Goal: Task Accomplishment & Management: Manage account settings

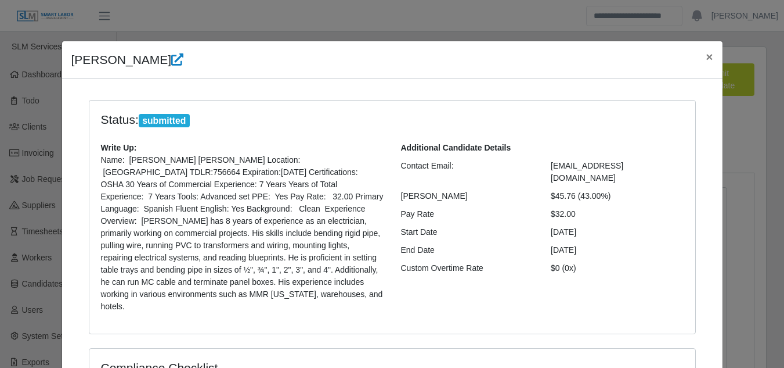
select select "****"
click at [704, 57] on button "×" at bounding box center [710, 56] width 26 height 31
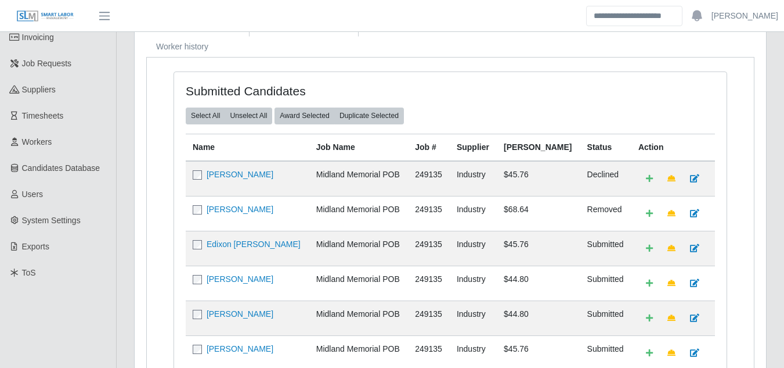
scroll to position [116, 0]
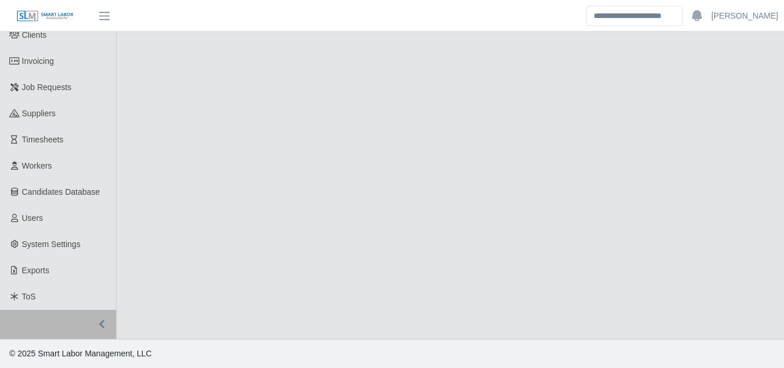
select select "****"
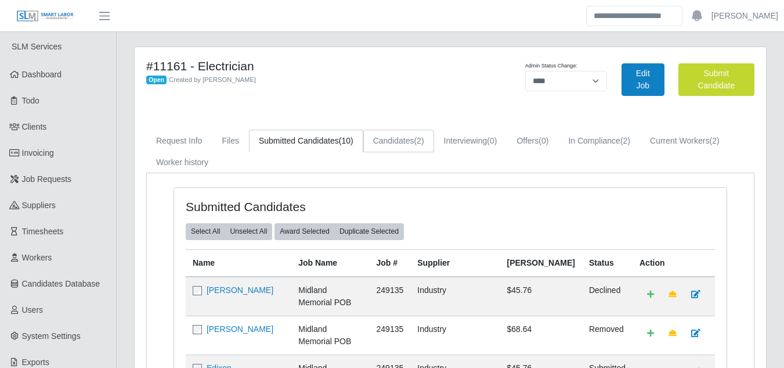
click at [409, 142] on link "Candidates (2)" at bounding box center [398, 140] width 71 height 23
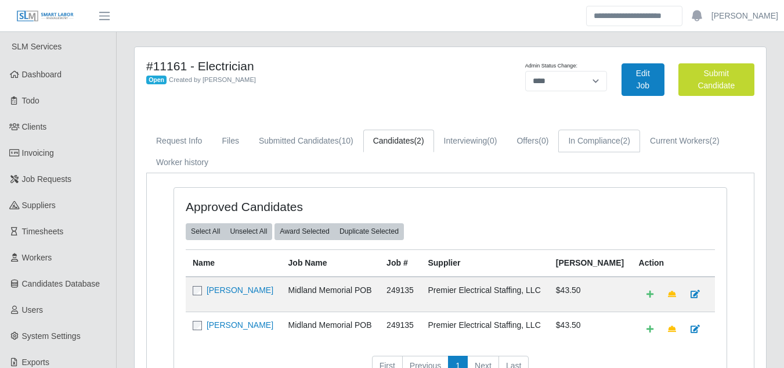
click at [588, 140] on link "In Compliance (2)" at bounding box center [600, 140] width 82 height 23
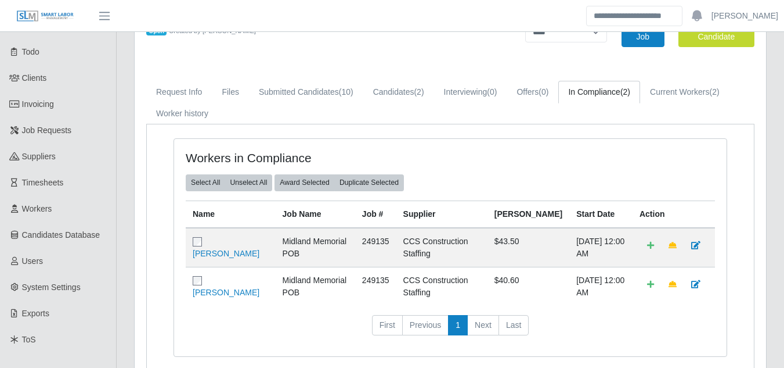
scroll to position [116, 0]
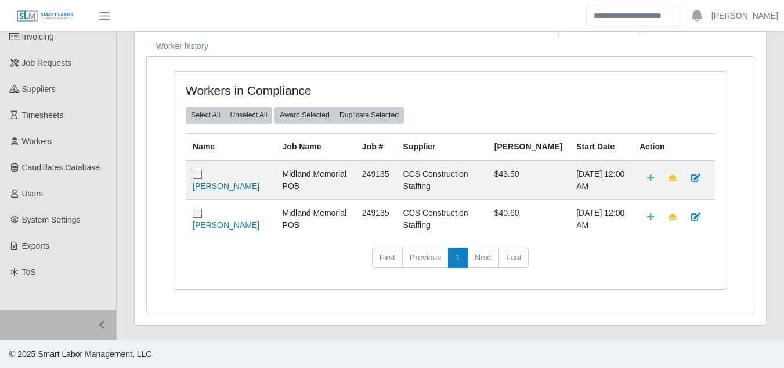
click at [225, 189] on link "[PERSON_NAME]" at bounding box center [226, 185] width 67 height 9
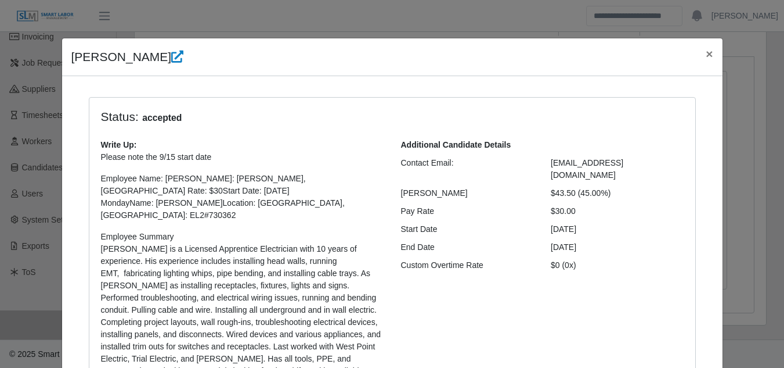
scroll to position [0, 0]
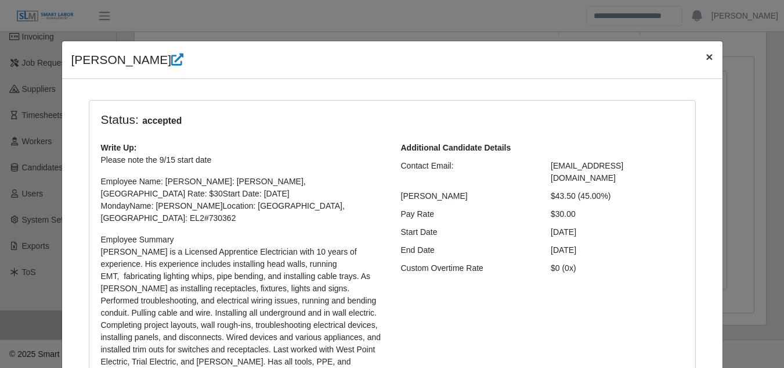
click at [706, 57] on span "×" at bounding box center [709, 56] width 7 height 13
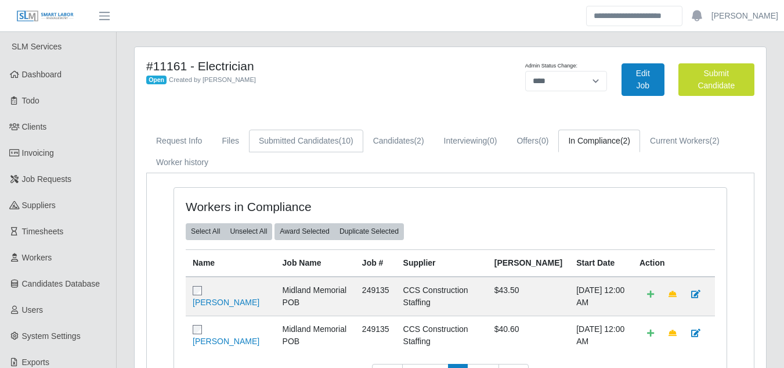
click at [267, 145] on link "Submitted Candidates (10)" at bounding box center [306, 140] width 114 height 23
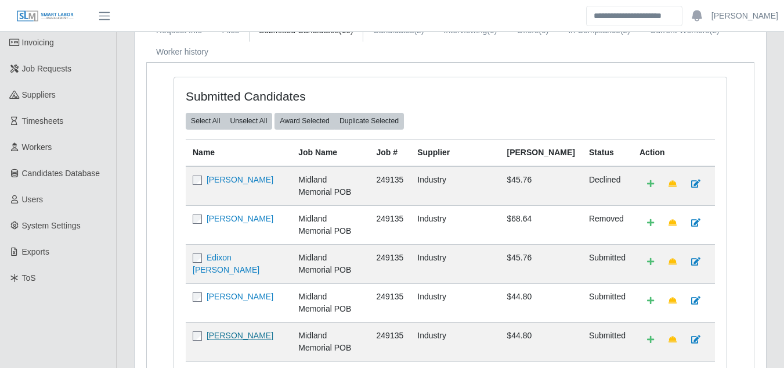
scroll to position [290, 0]
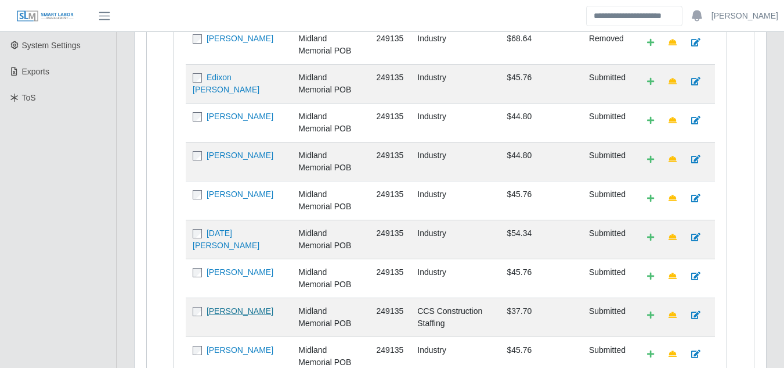
click at [233, 306] on link "[PERSON_NAME]" at bounding box center [240, 310] width 67 height 9
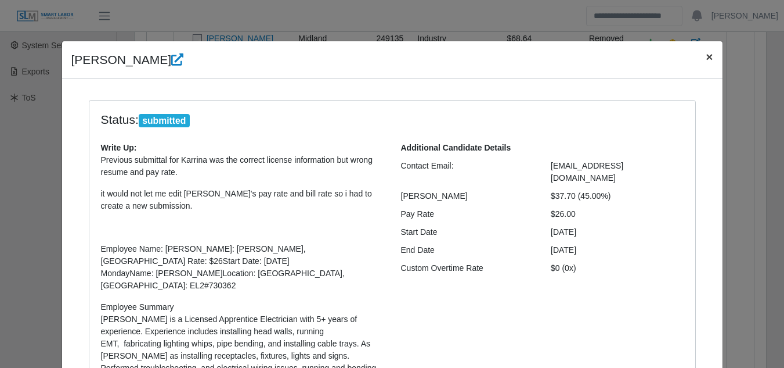
click at [706, 60] on span "×" at bounding box center [709, 56] width 7 height 13
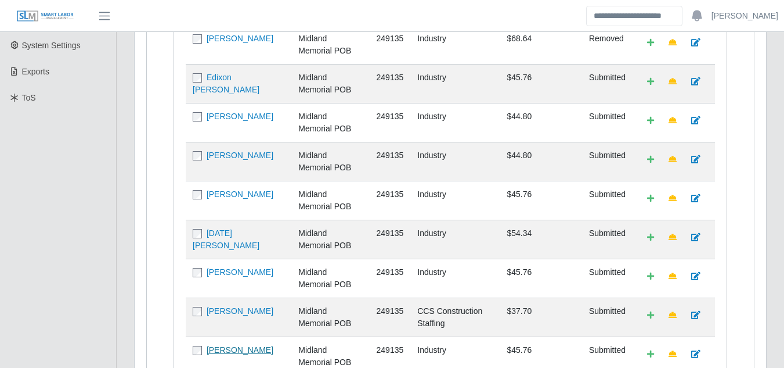
click at [241, 345] on link "[PERSON_NAME]" at bounding box center [240, 349] width 67 height 9
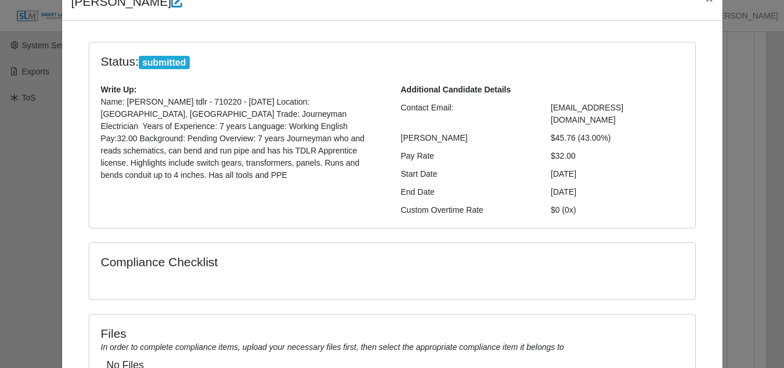
scroll to position [0, 0]
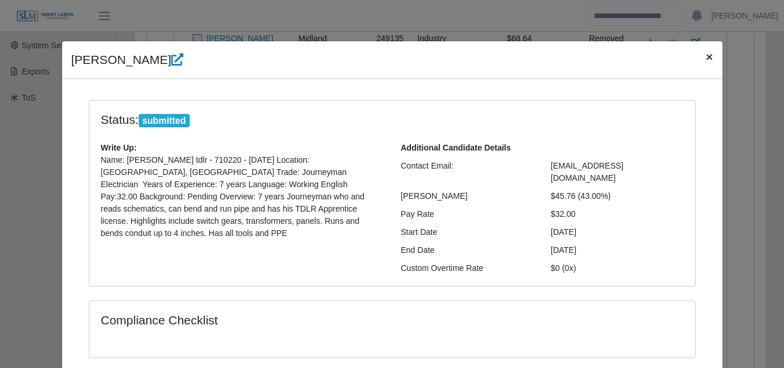
click at [706, 59] on span "×" at bounding box center [709, 56] width 7 height 13
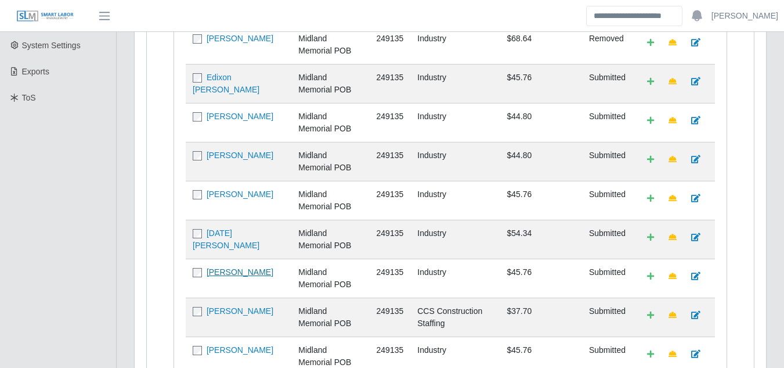
click at [224, 267] on link "[PERSON_NAME]" at bounding box center [240, 271] width 67 height 9
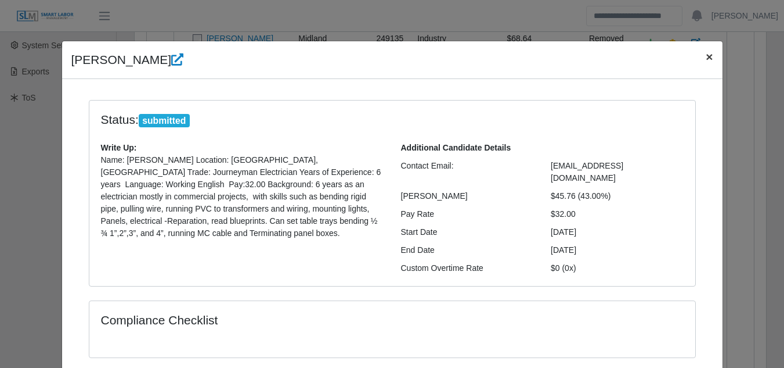
click at [706, 58] on span "×" at bounding box center [709, 56] width 7 height 13
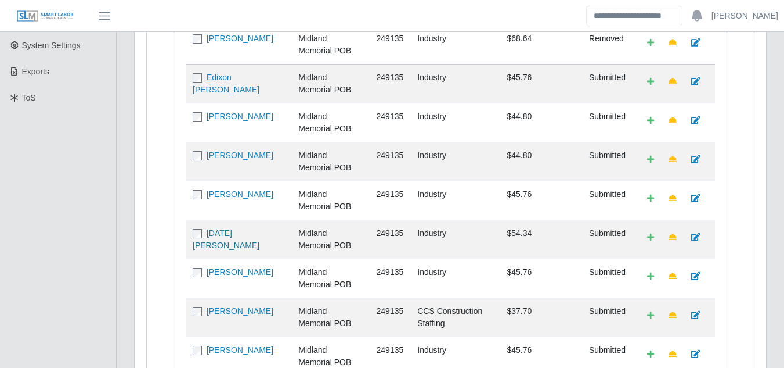
click at [241, 228] on link "[DATE][PERSON_NAME]" at bounding box center [226, 238] width 67 height 21
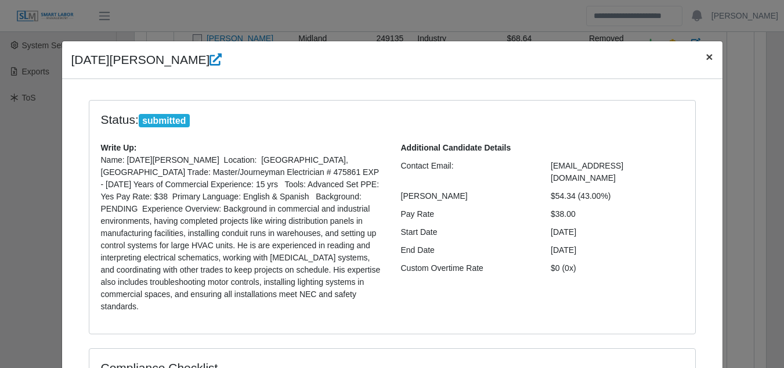
click at [706, 59] on span "×" at bounding box center [709, 56] width 7 height 13
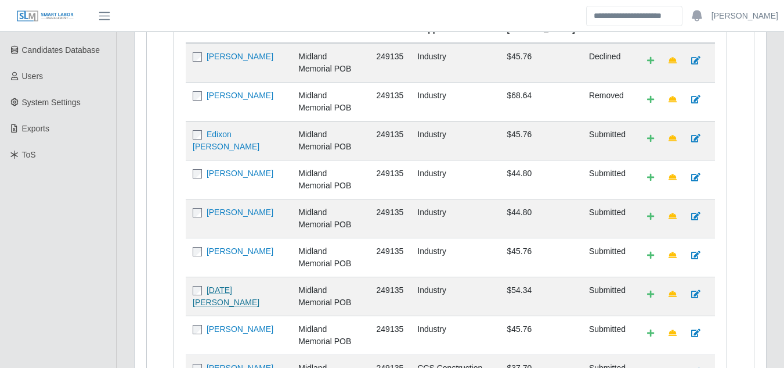
scroll to position [290, 0]
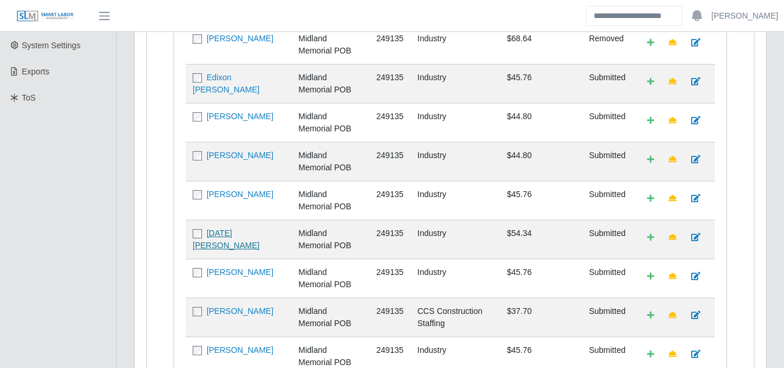
click at [238, 228] on link "[DATE][PERSON_NAME]" at bounding box center [226, 238] width 67 height 21
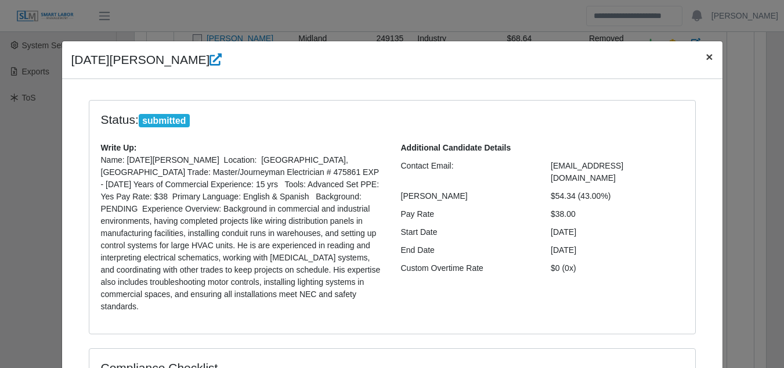
click at [706, 55] on span "×" at bounding box center [709, 56] width 7 height 13
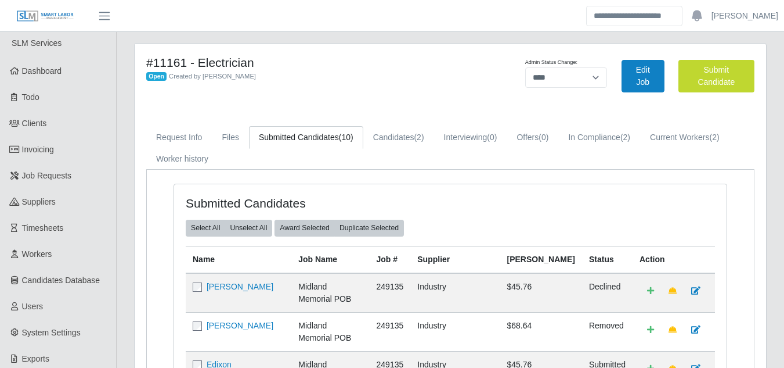
scroll to position [0, 0]
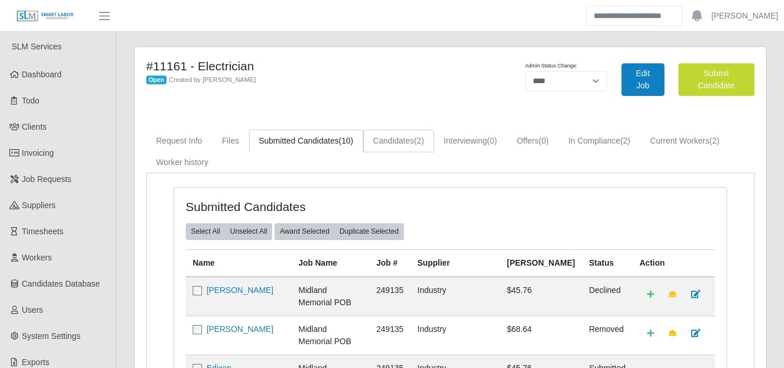
click at [402, 138] on link "Candidates (2)" at bounding box center [398, 140] width 71 height 23
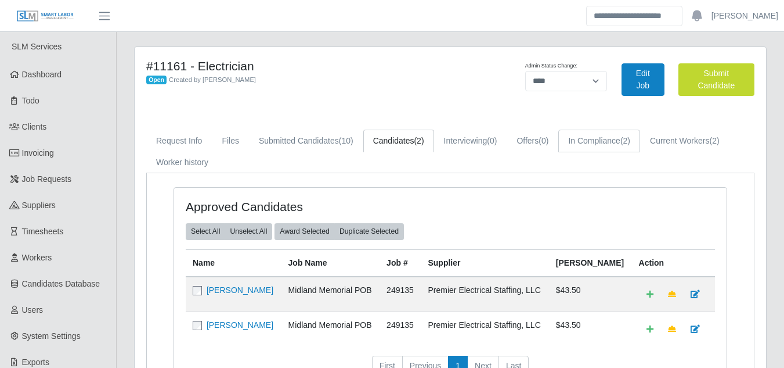
click at [592, 146] on link "In Compliance (2)" at bounding box center [600, 140] width 82 height 23
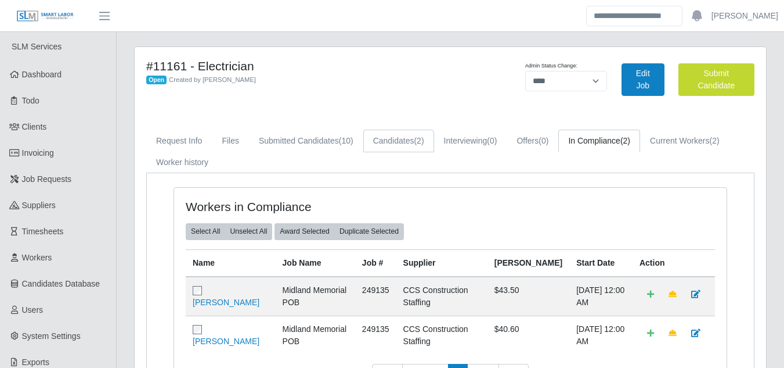
click at [395, 143] on link "Candidates (2)" at bounding box center [398, 140] width 71 height 23
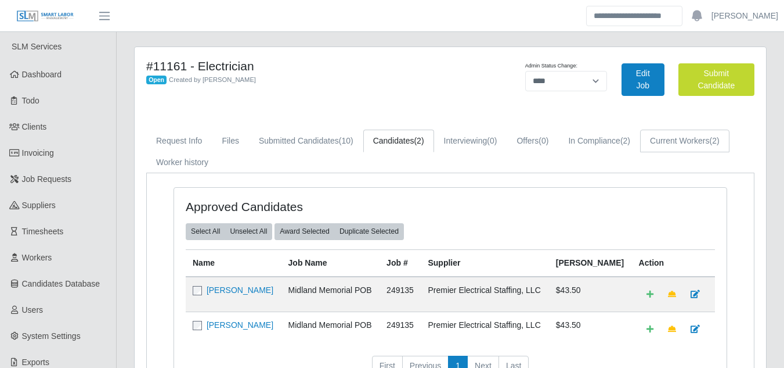
click at [705, 142] on link "Current Workers (2)" at bounding box center [684, 140] width 89 height 23
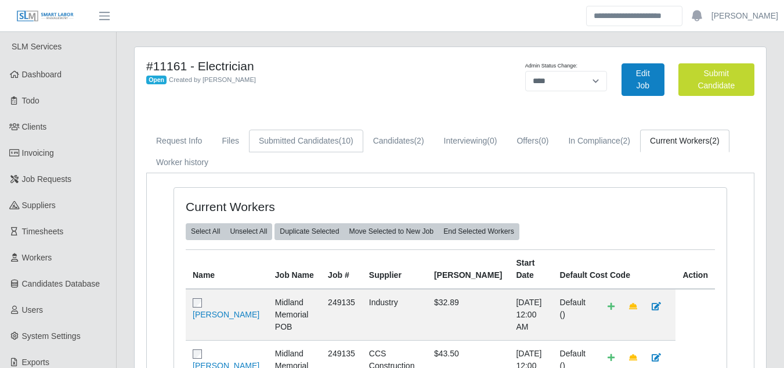
click at [318, 145] on link "Submitted Candidates (10)" at bounding box center [306, 140] width 114 height 23
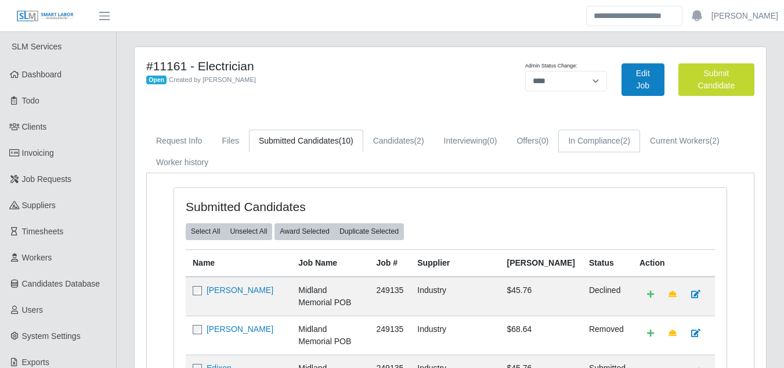
click at [608, 142] on link "In Compliance (2)" at bounding box center [600, 140] width 82 height 23
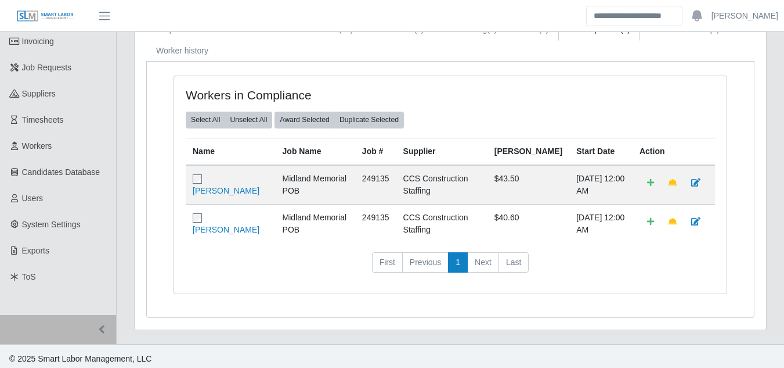
scroll to position [116, 0]
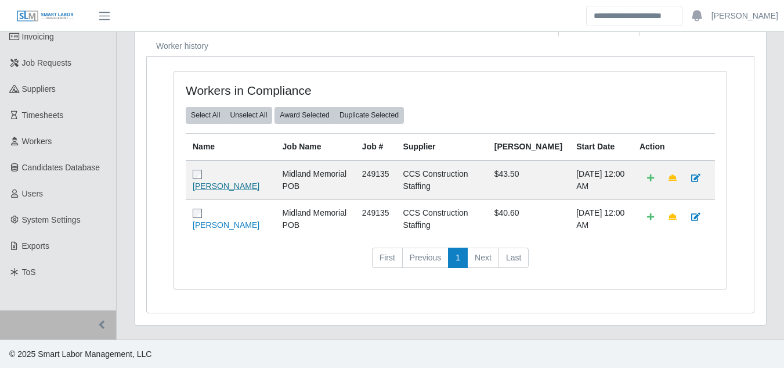
click at [219, 185] on link "Karrina Huitron" at bounding box center [226, 185] width 67 height 9
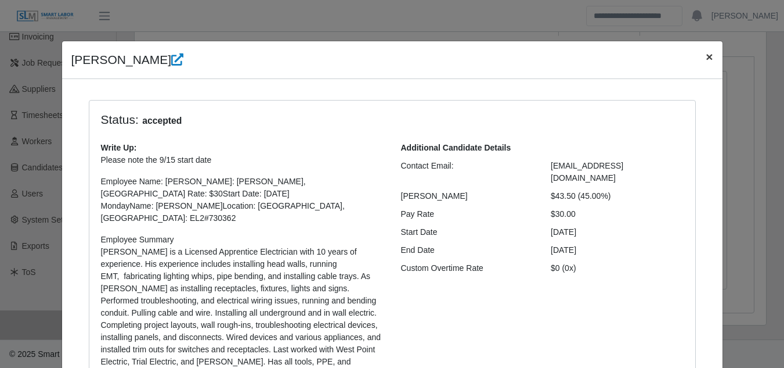
click at [706, 57] on span "×" at bounding box center [709, 56] width 7 height 13
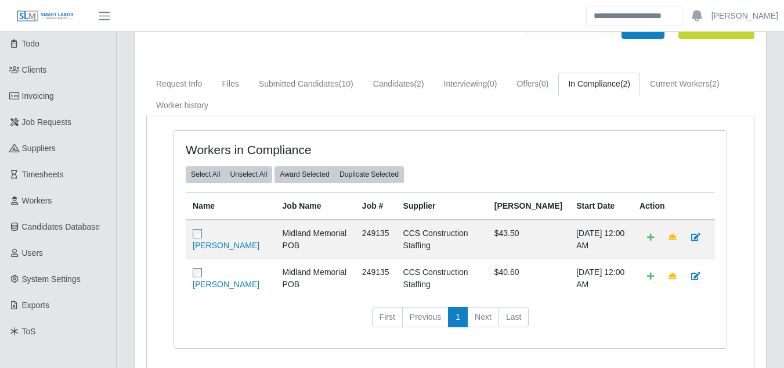
scroll to position [0, 0]
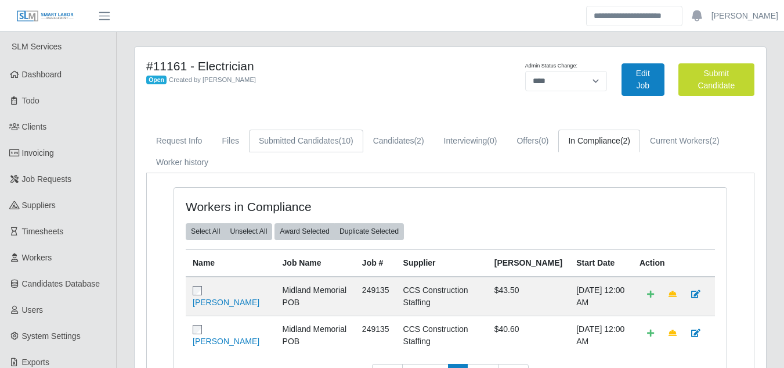
click at [343, 143] on span "(10)" at bounding box center [346, 140] width 15 height 9
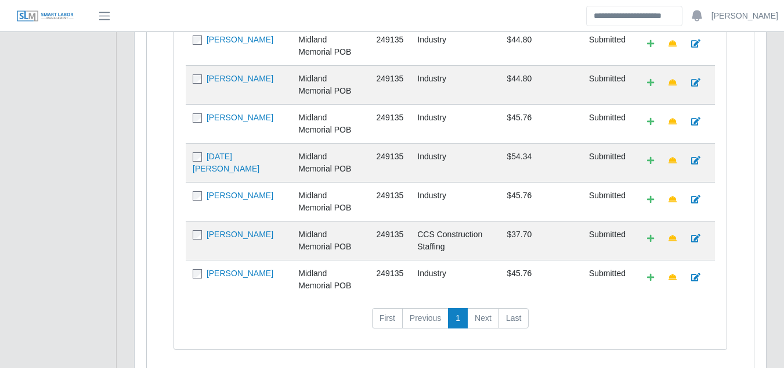
scroll to position [387, 0]
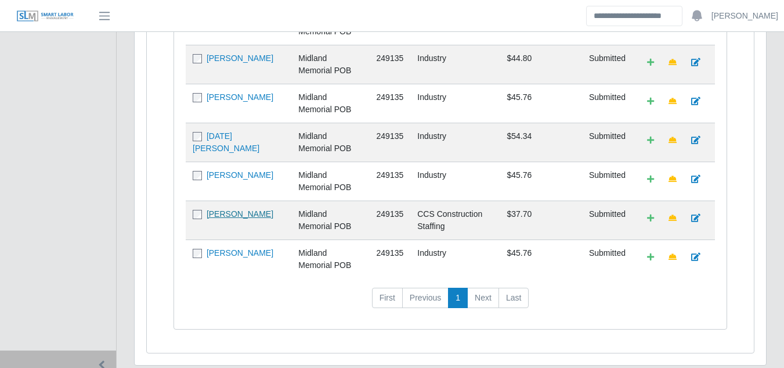
click at [247, 209] on link "Karrina Huitron" at bounding box center [240, 213] width 67 height 9
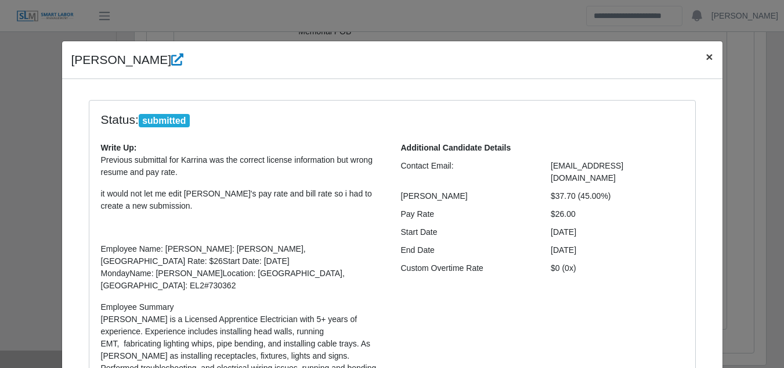
click at [707, 55] on span "×" at bounding box center [709, 56] width 7 height 13
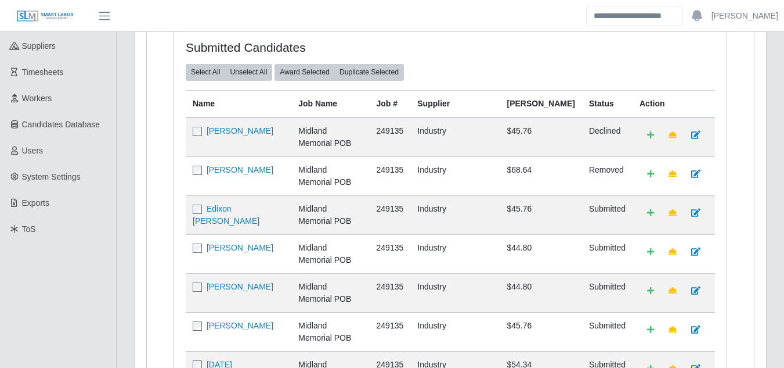
scroll to position [0, 0]
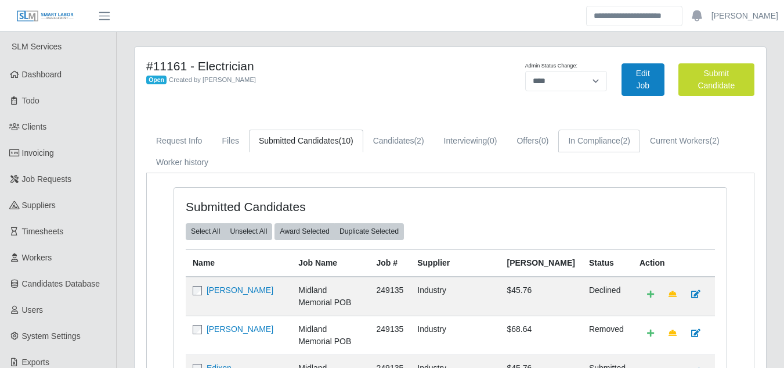
click at [586, 142] on link "In Compliance (2)" at bounding box center [600, 140] width 82 height 23
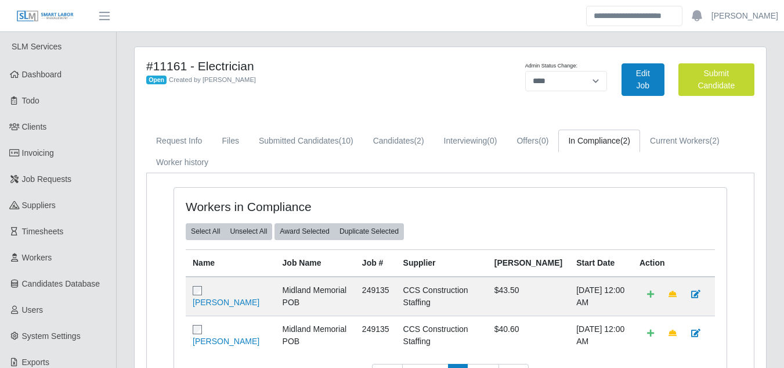
scroll to position [116, 0]
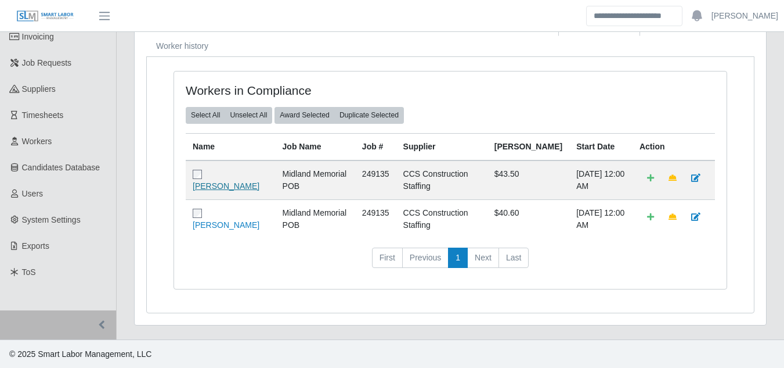
click at [215, 188] on link "[PERSON_NAME]" at bounding box center [226, 185] width 67 height 9
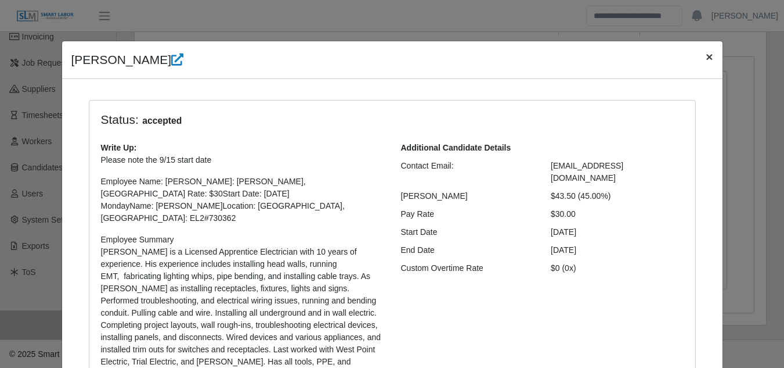
click at [706, 61] on span "×" at bounding box center [709, 56] width 7 height 13
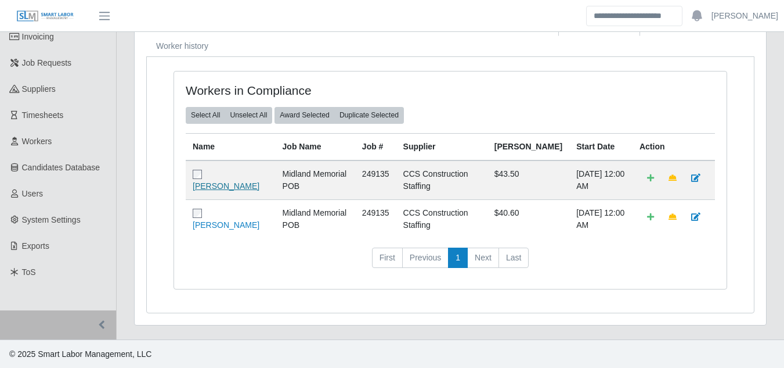
click at [220, 186] on link "[PERSON_NAME]" at bounding box center [226, 185] width 67 height 9
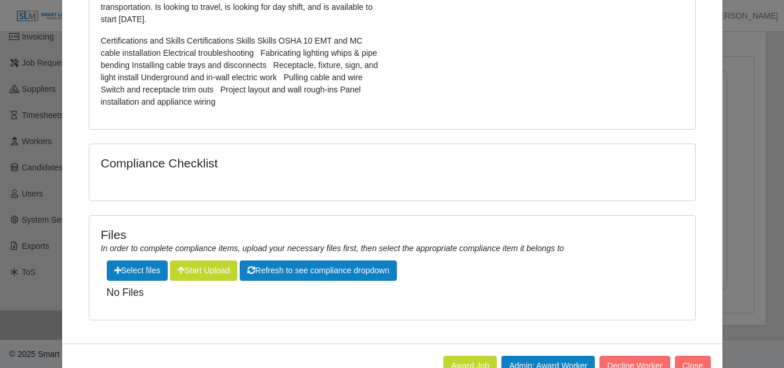
scroll to position [126, 0]
click at [622, 355] on button "Decline Worker" at bounding box center [635, 365] width 70 height 20
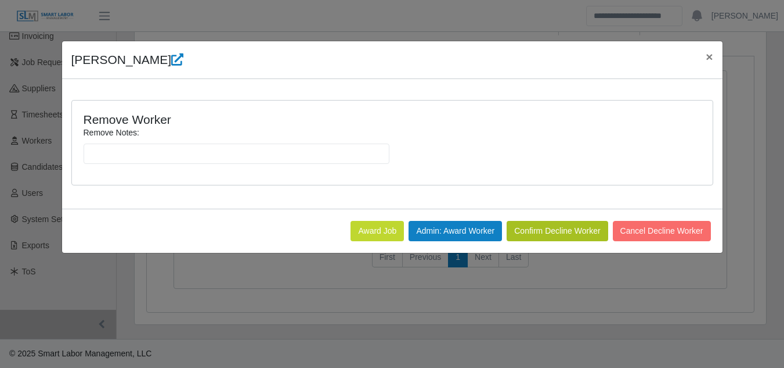
scroll to position [0, 0]
click at [559, 226] on button "Confirm Decline Worker" at bounding box center [557, 231] width 101 height 20
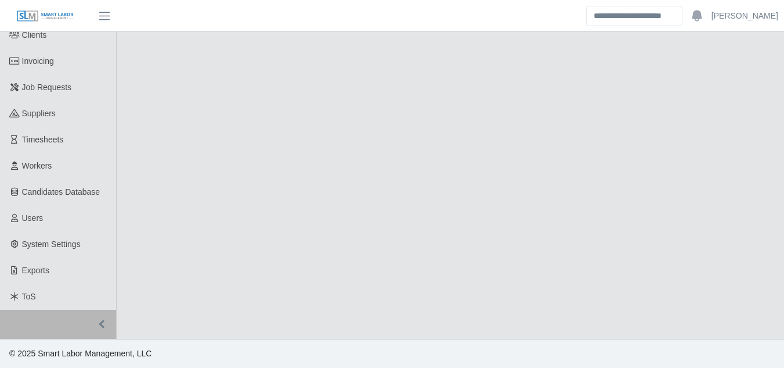
select select "****"
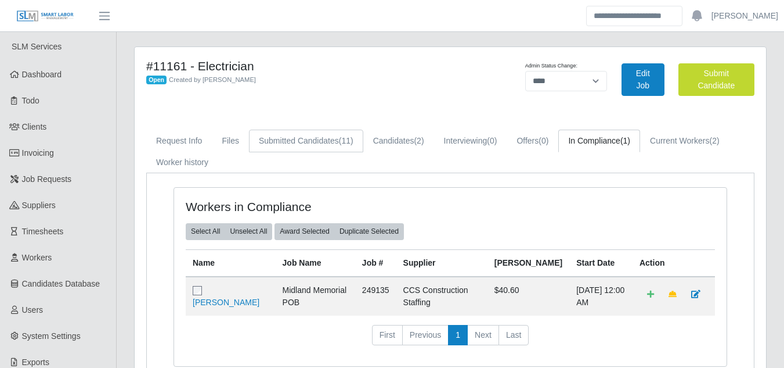
click at [321, 139] on link "Submitted Candidates (11)" at bounding box center [306, 140] width 114 height 23
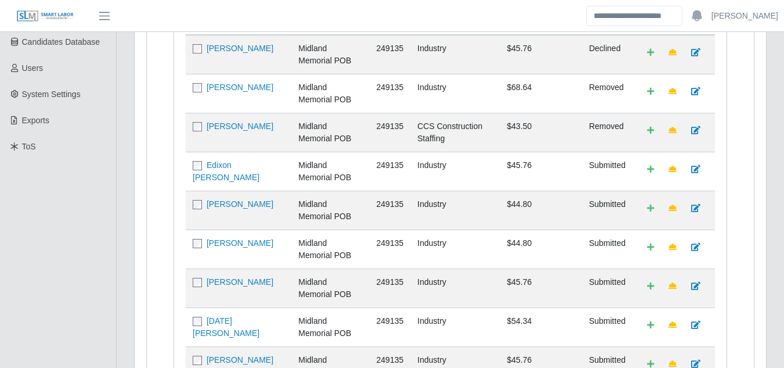
scroll to position [348, 0]
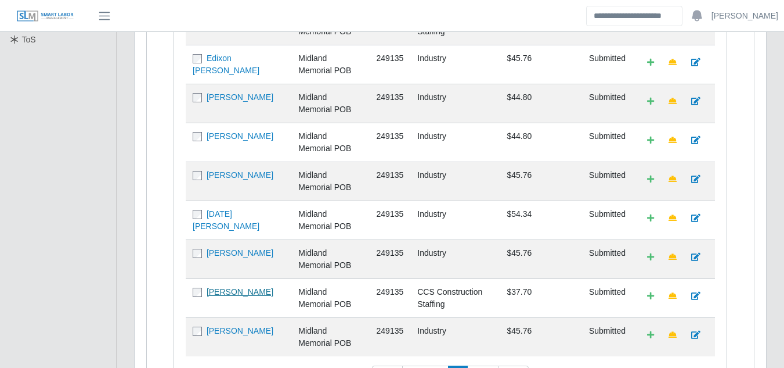
click at [237, 287] on link "[PERSON_NAME]" at bounding box center [240, 291] width 67 height 9
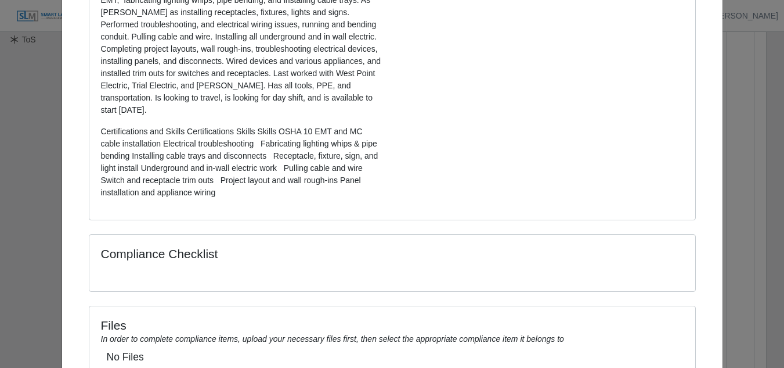
scroll to position [408, 0]
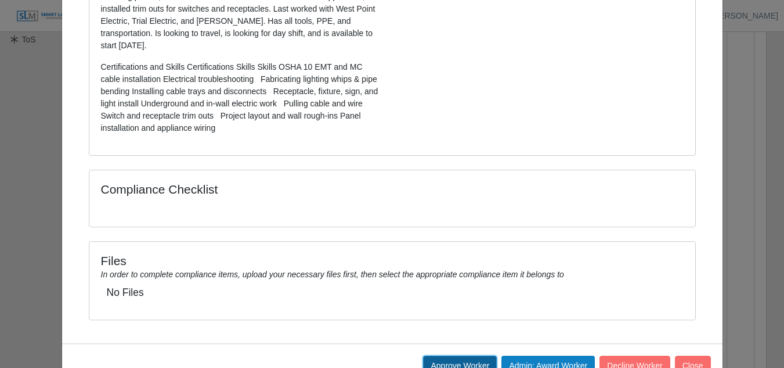
click at [451, 355] on button "Approve Worker" at bounding box center [460, 365] width 74 height 20
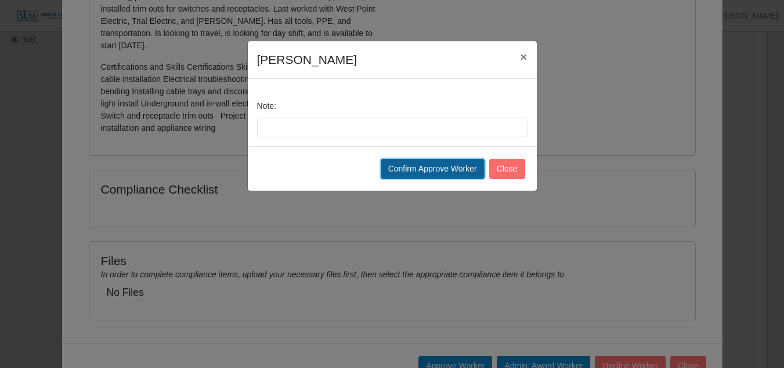
click at [441, 168] on button "Confirm Approve Worker" at bounding box center [433, 169] width 104 height 20
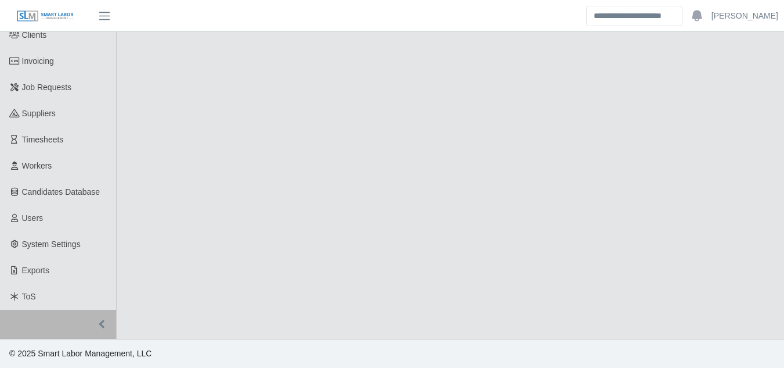
select select "****"
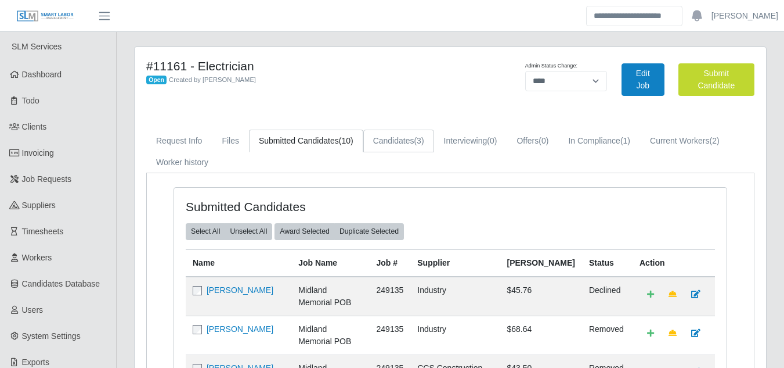
click at [412, 142] on link "Candidates (3)" at bounding box center [398, 140] width 71 height 23
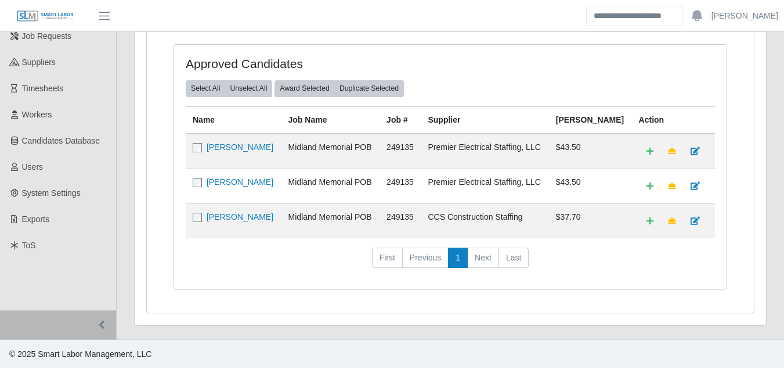
scroll to position [143, 0]
click at [236, 218] on link "Karrina Huitron" at bounding box center [240, 215] width 67 height 9
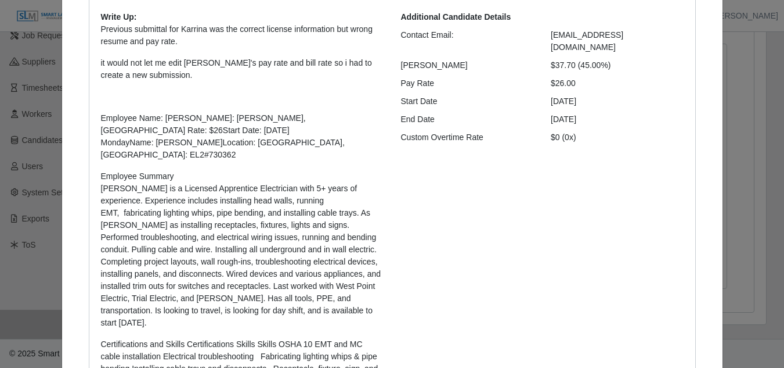
scroll to position [408, 0]
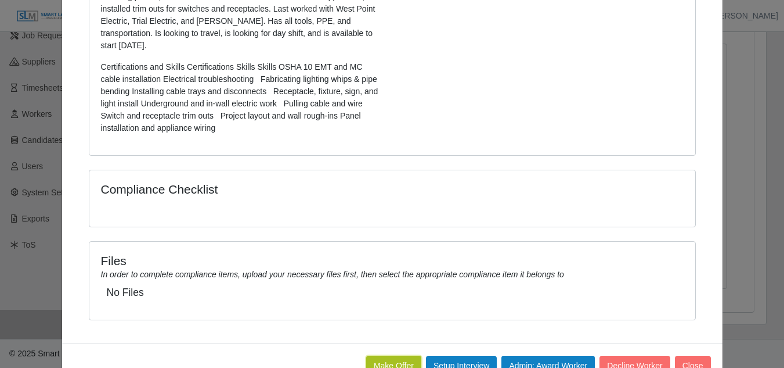
click at [399, 355] on button "Make Offer" at bounding box center [393, 365] width 55 height 20
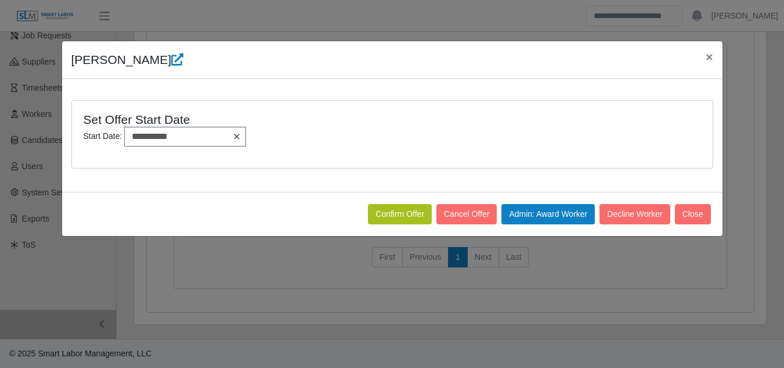
click at [236, 138] on icon at bounding box center [236, 136] width 9 height 9
click at [236, 134] on icon at bounding box center [236, 136] width 9 height 9
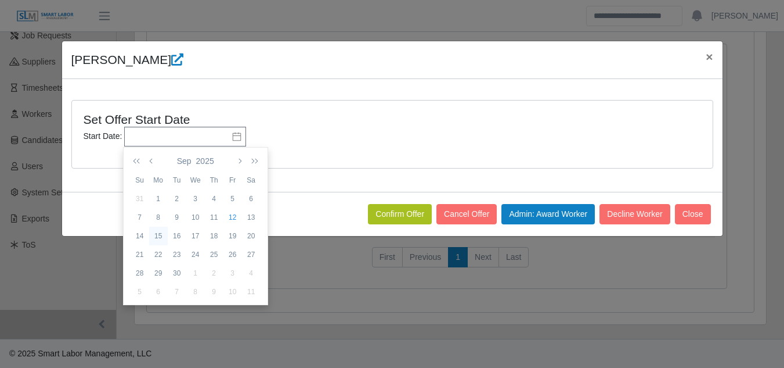
click at [155, 234] on div "15" at bounding box center [158, 236] width 19 height 10
type input "**********"
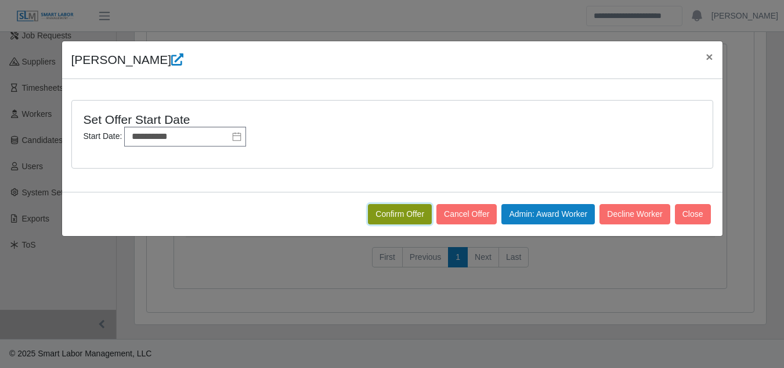
click at [382, 218] on button "Confirm Offer" at bounding box center [400, 214] width 64 height 20
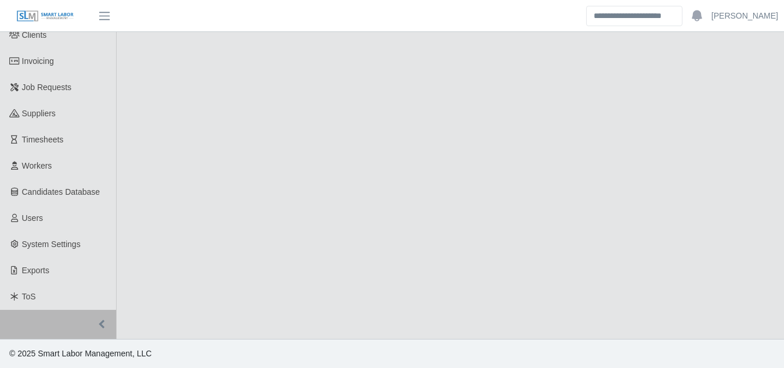
select select "****"
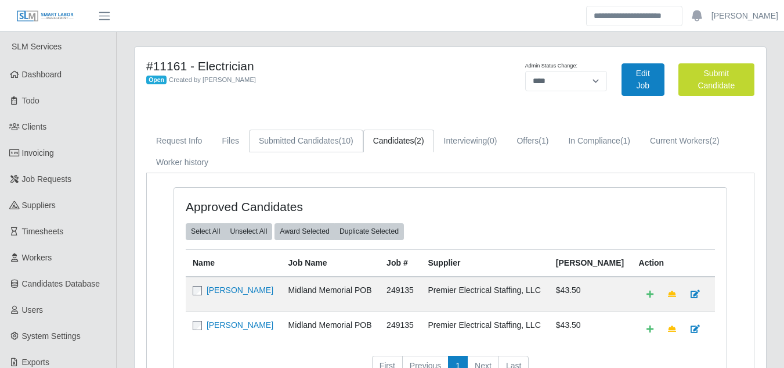
click at [289, 138] on link "Submitted Candidates (10)" at bounding box center [306, 140] width 114 height 23
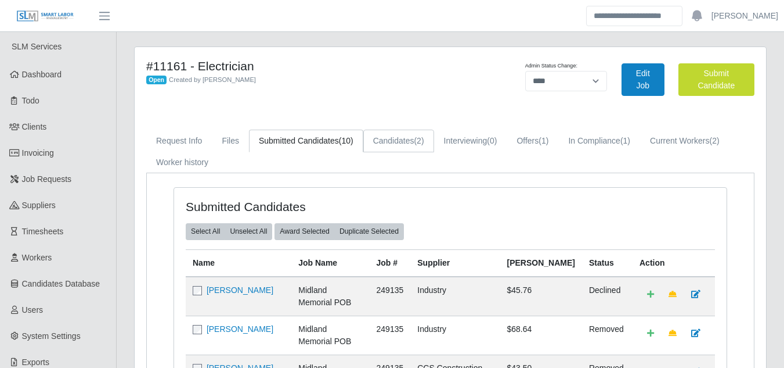
click at [393, 138] on link "Candidates (2)" at bounding box center [398, 140] width 71 height 23
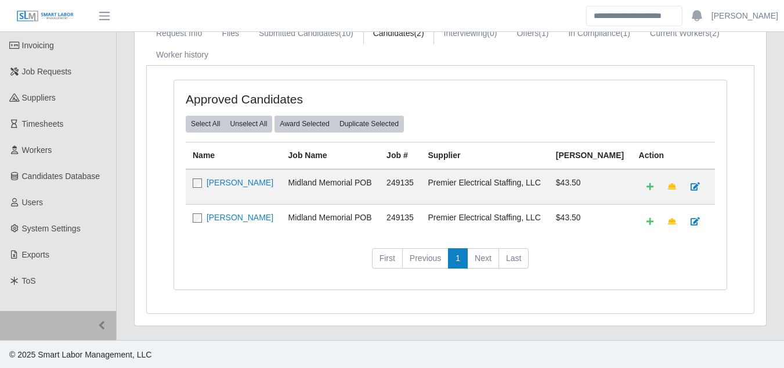
scroll to position [109, 0]
click at [247, 182] on link "[PERSON_NAME]" at bounding box center [240, 181] width 67 height 9
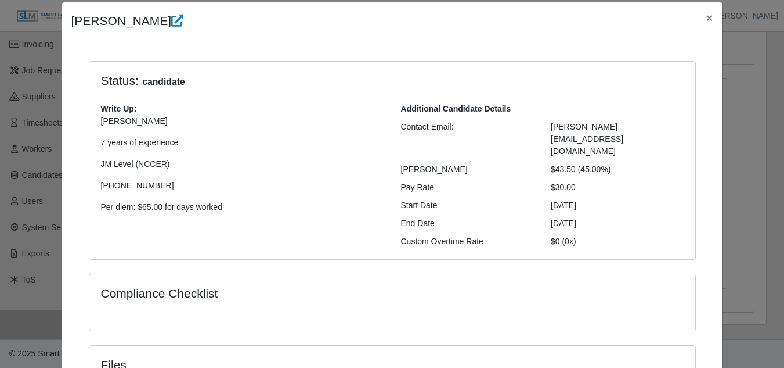
scroll to position [155, 0]
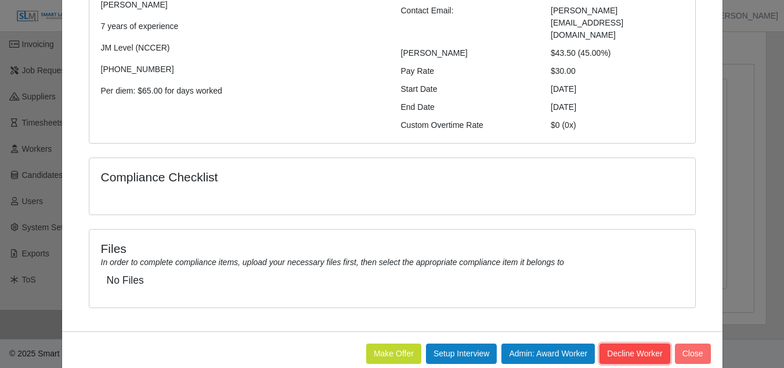
click at [614, 343] on button "Decline Worker" at bounding box center [635, 353] width 70 height 20
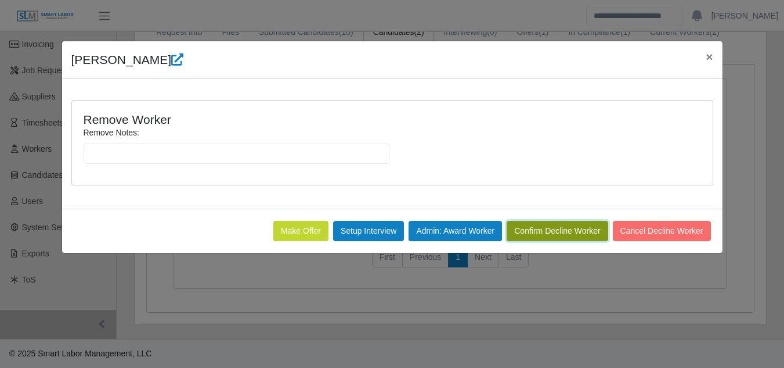
click at [560, 231] on button "Confirm Decline Worker" at bounding box center [557, 231] width 101 height 20
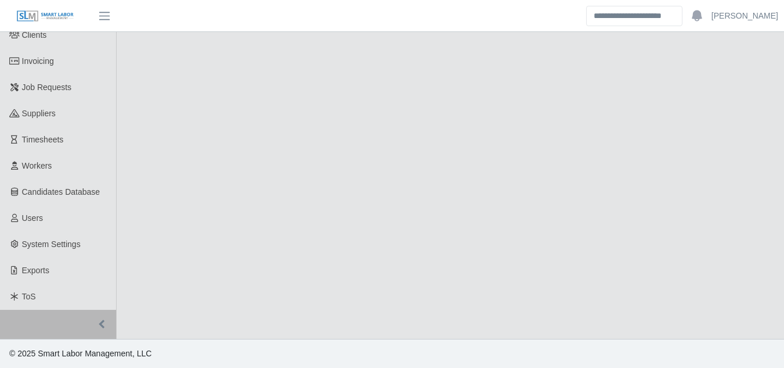
select select "****"
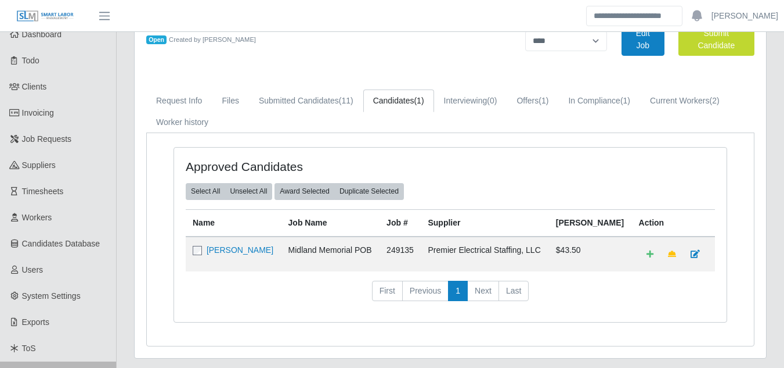
scroll to position [92, 0]
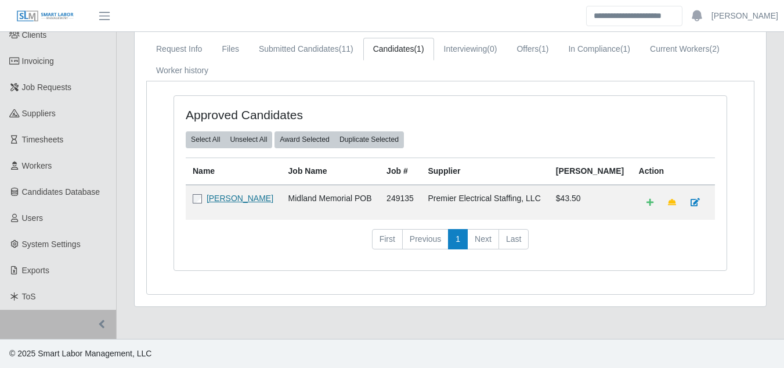
click at [249, 202] on link "[PERSON_NAME]" at bounding box center [240, 197] width 67 height 9
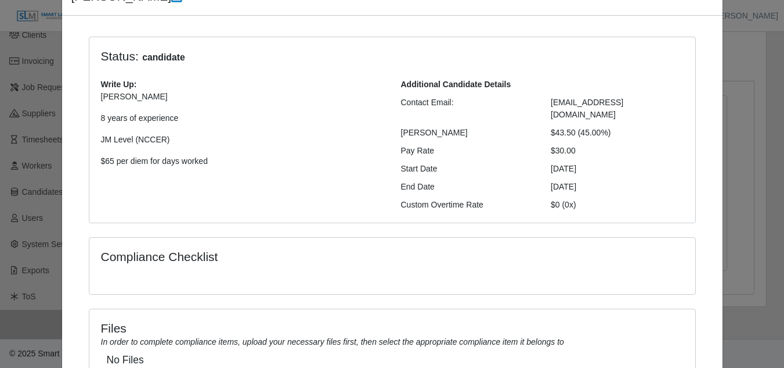
scroll to position [155, 0]
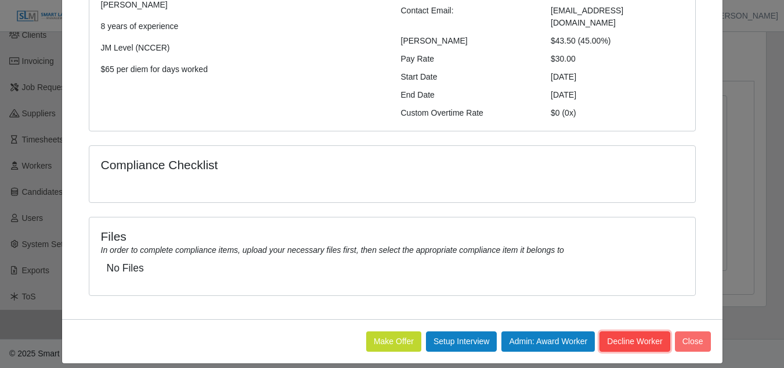
click at [630, 333] on button "Decline Worker" at bounding box center [635, 341] width 70 height 20
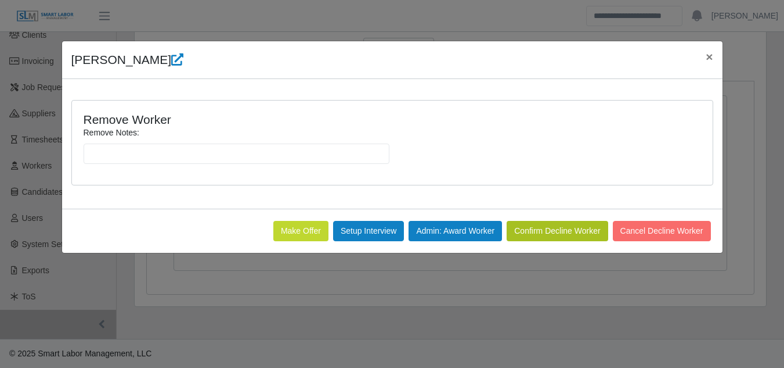
scroll to position [0, 0]
click at [531, 235] on button "Confirm Decline Worker" at bounding box center [557, 231] width 101 height 20
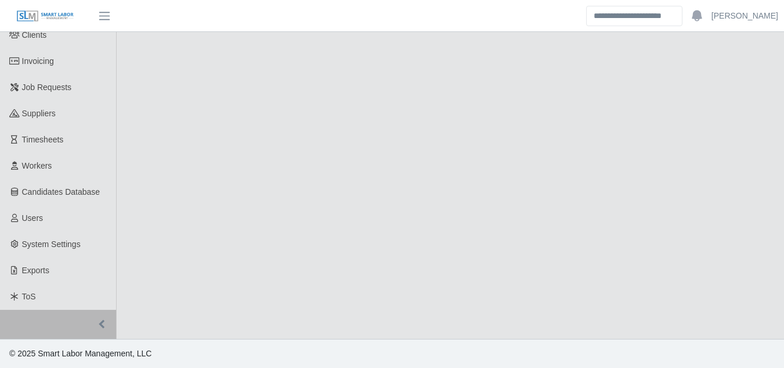
select select "****"
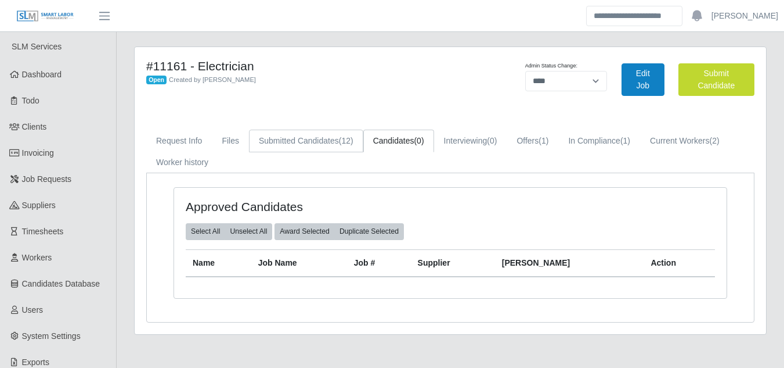
click at [311, 144] on link "Submitted Candidates (12)" at bounding box center [306, 140] width 114 height 23
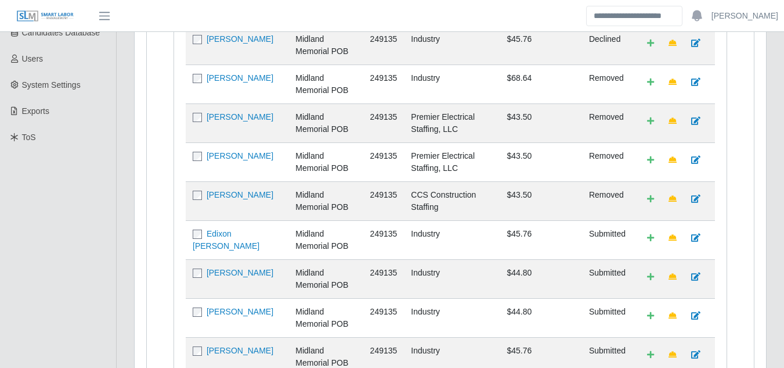
scroll to position [348, 0]
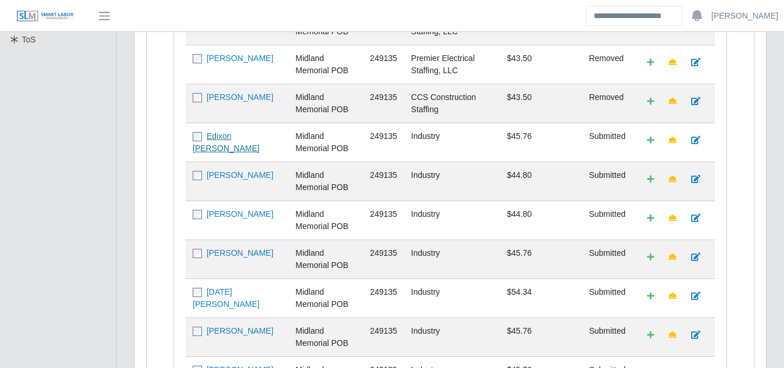
click at [220, 150] on link "Edixon [PERSON_NAME]" at bounding box center [226, 141] width 67 height 21
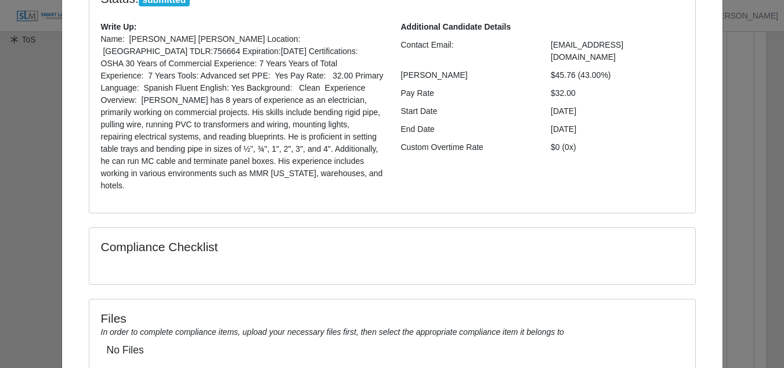
scroll to position [203, 0]
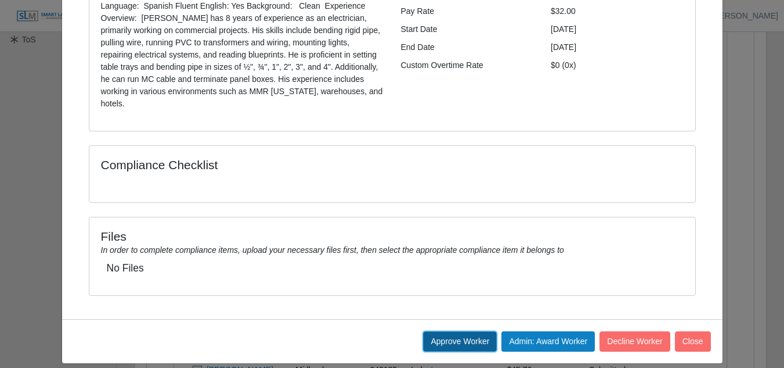
click at [470, 334] on button "Approve Worker" at bounding box center [460, 341] width 74 height 20
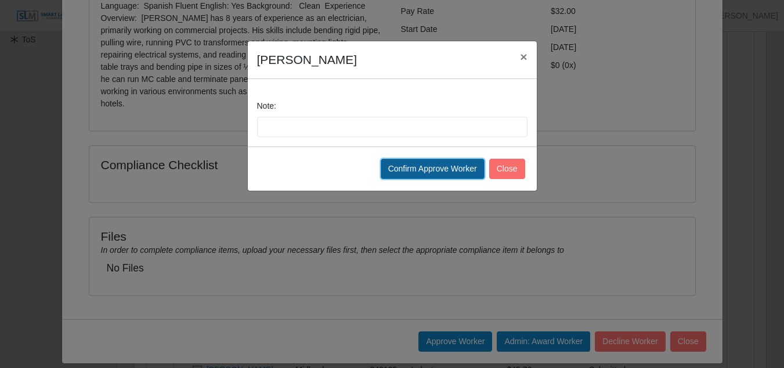
click at [452, 159] on button "Confirm Approve Worker" at bounding box center [433, 169] width 104 height 20
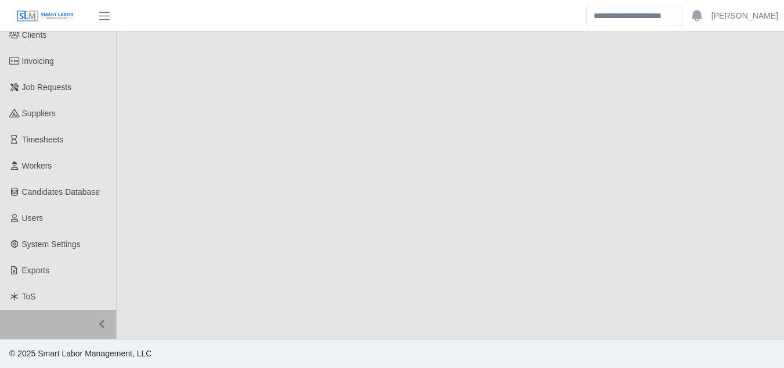
select select "****"
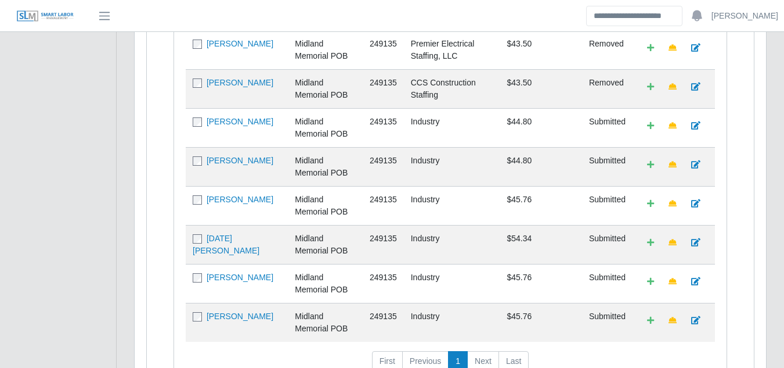
scroll to position [479, 0]
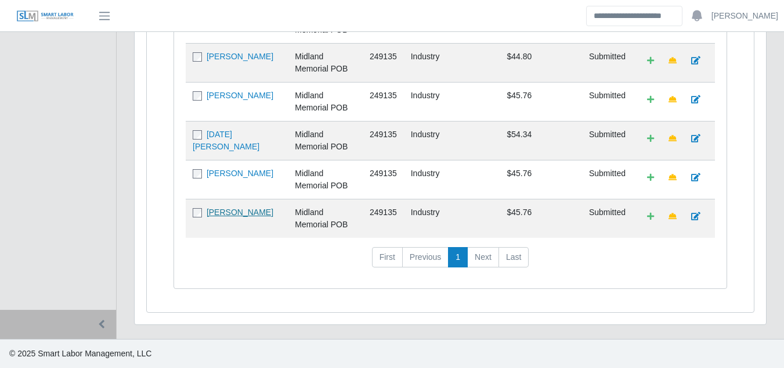
click at [245, 215] on link "[PERSON_NAME]" at bounding box center [240, 211] width 67 height 9
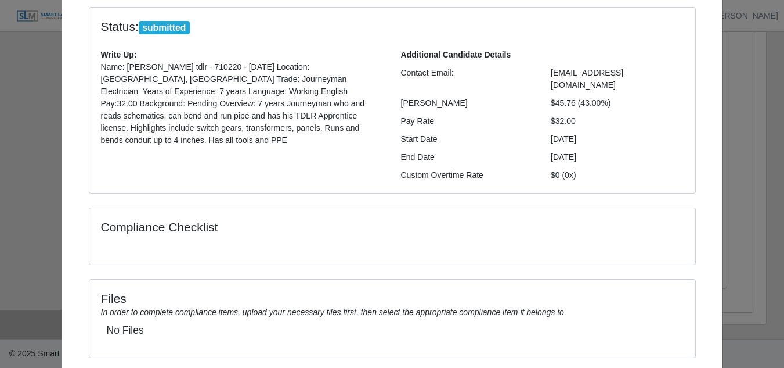
scroll to position [155, 0]
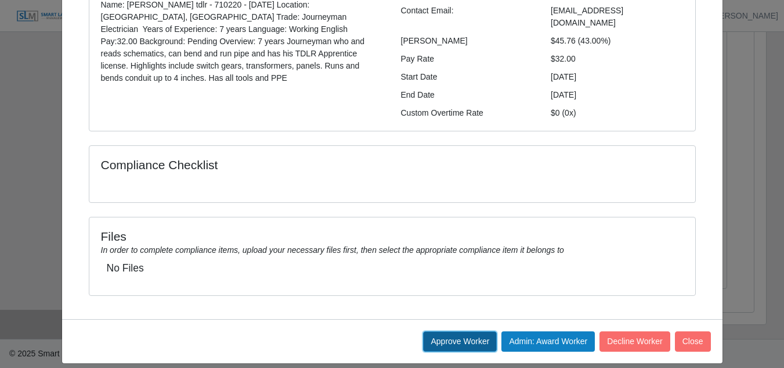
click at [438, 331] on button "Approve Worker" at bounding box center [460, 341] width 74 height 20
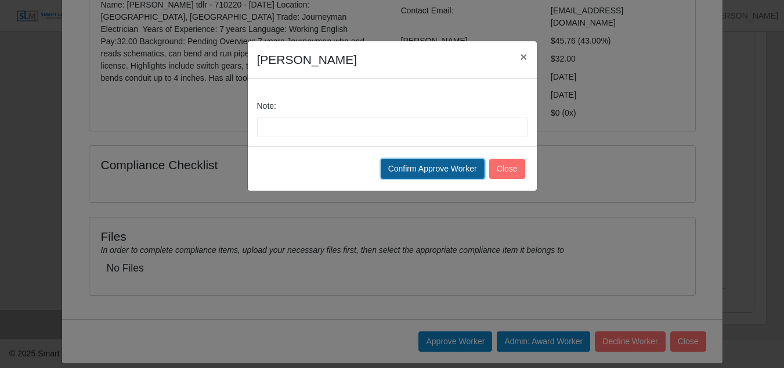
click at [427, 175] on button "Confirm Approve Worker" at bounding box center [433, 169] width 104 height 20
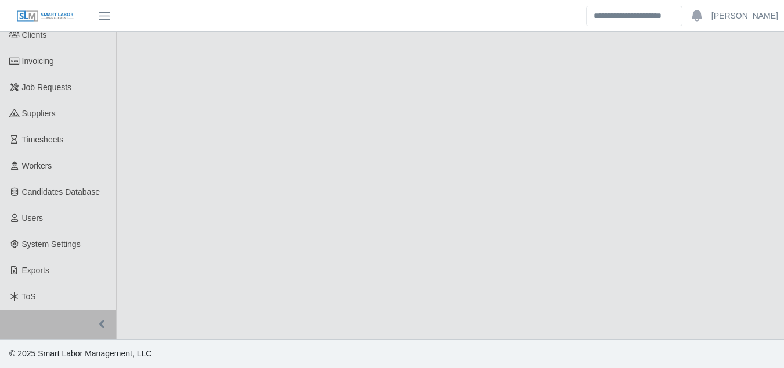
select select "****"
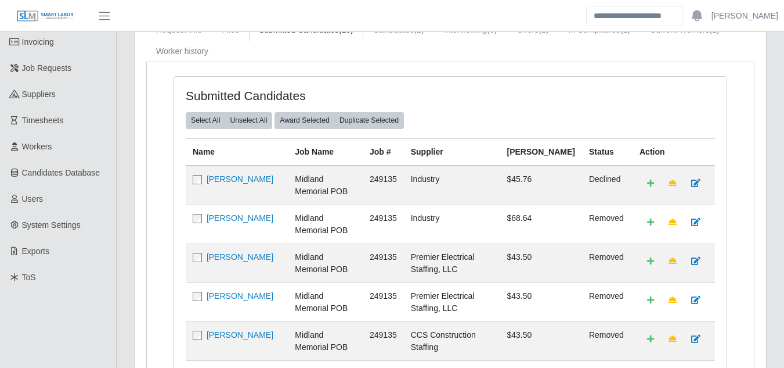
scroll to position [440, 0]
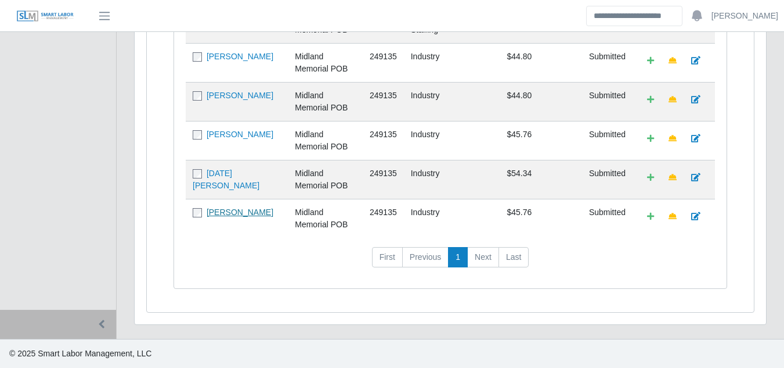
click at [231, 210] on link "[PERSON_NAME]" at bounding box center [240, 211] width 67 height 9
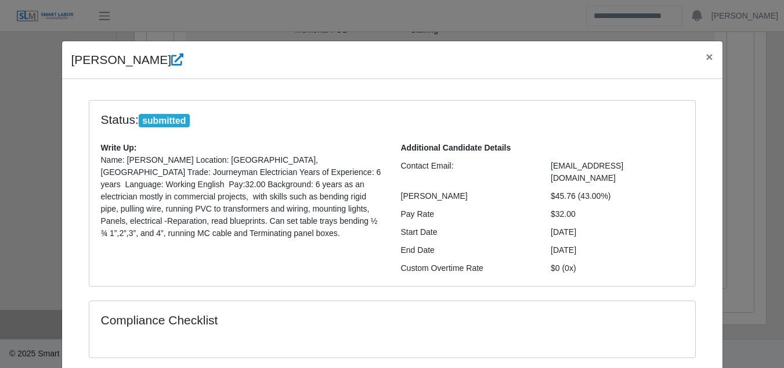
scroll to position [155, 0]
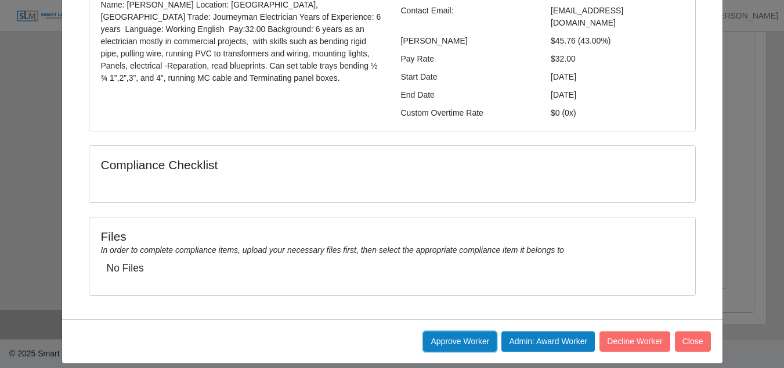
click at [451, 331] on button "Approve Worker" at bounding box center [460, 341] width 74 height 20
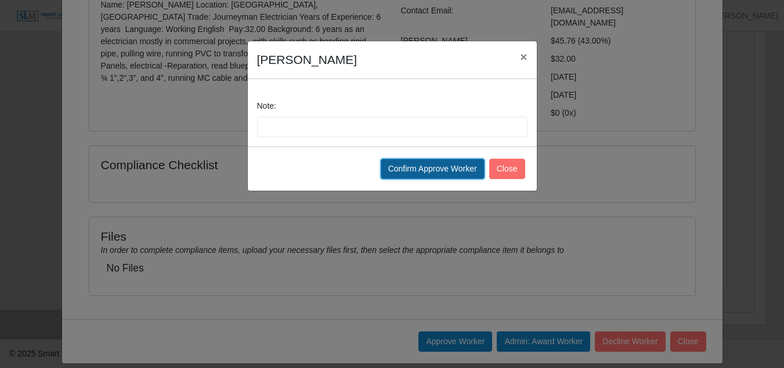
click at [412, 176] on button "Confirm Approve Worker" at bounding box center [433, 169] width 104 height 20
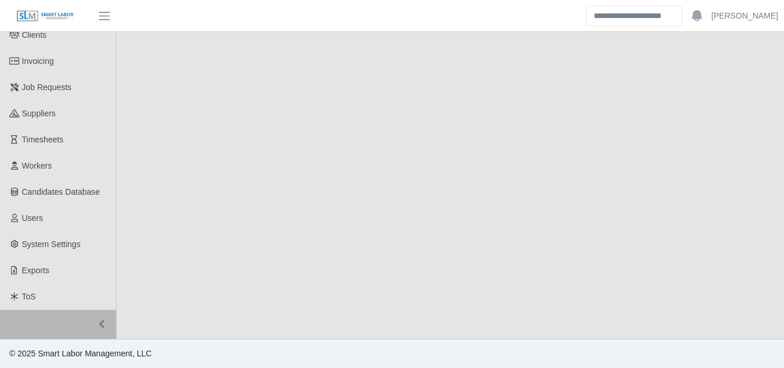
select select "****"
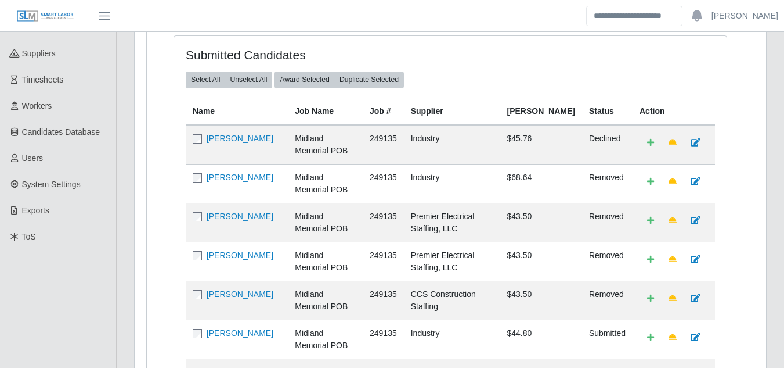
scroll to position [401, 0]
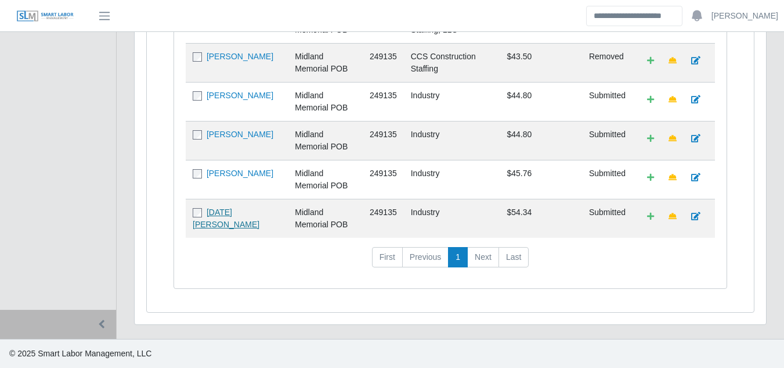
click at [250, 210] on link "[DATE][PERSON_NAME]" at bounding box center [226, 217] width 67 height 21
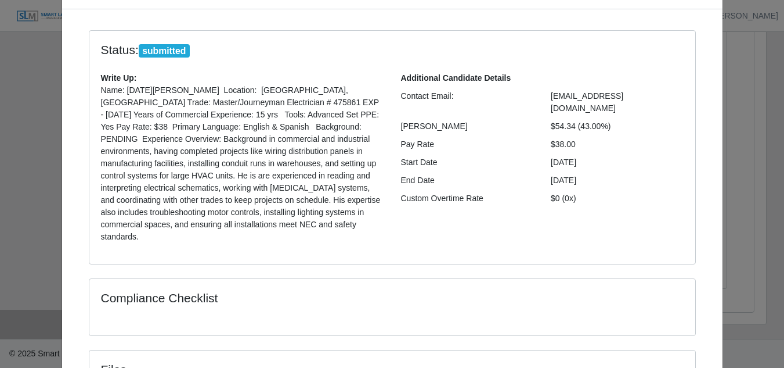
scroll to position [203, 0]
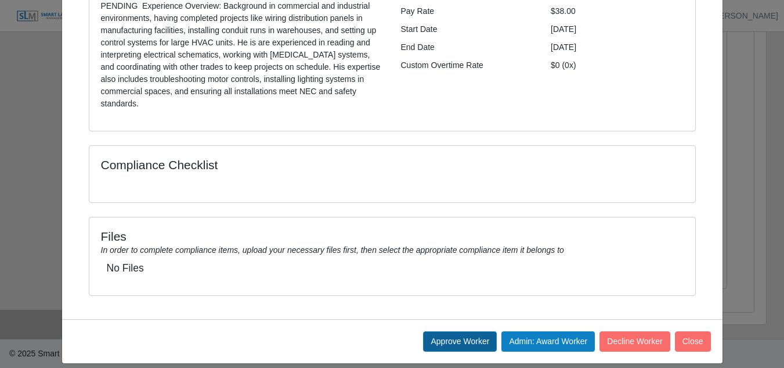
click at [434, 331] on button "Approve Worker" at bounding box center [460, 341] width 74 height 20
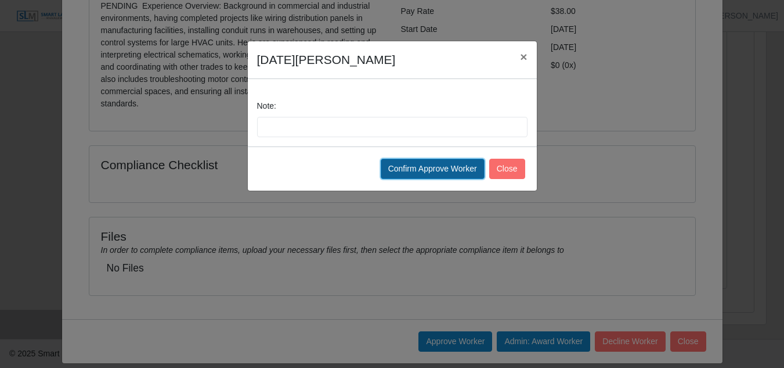
click at [409, 174] on button "Confirm Approve Worker" at bounding box center [433, 169] width 104 height 20
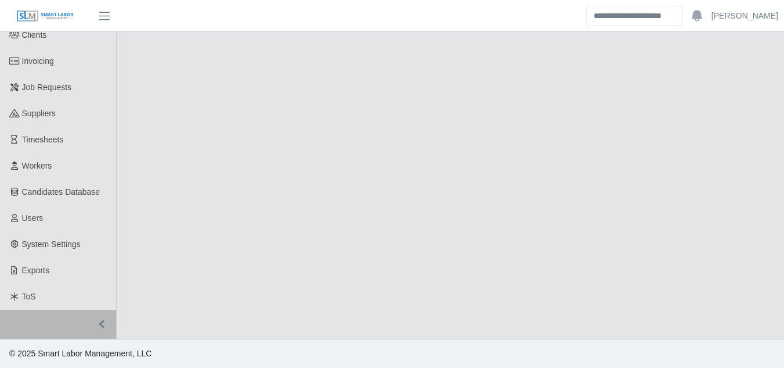
select select "****"
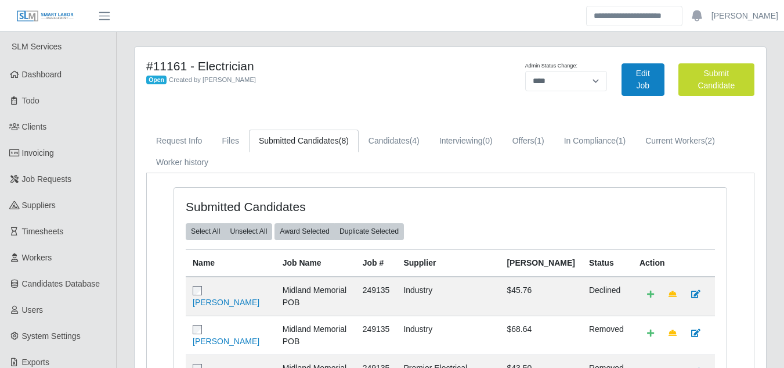
scroll to position [362, 0]
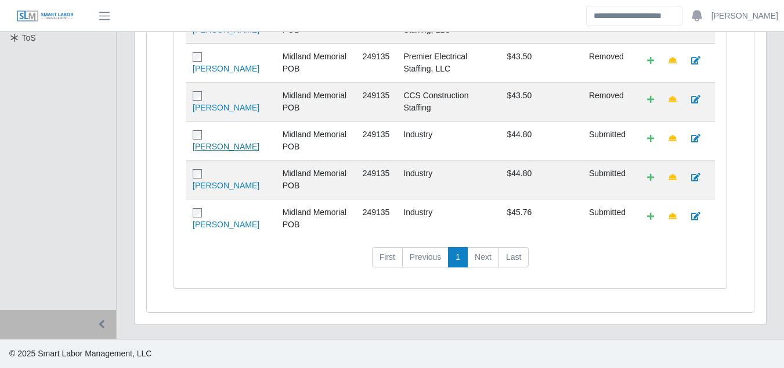
click at [232, 142] on link "[PERSON_NAME]" at bounding box center [226, 146] width 67 height 9
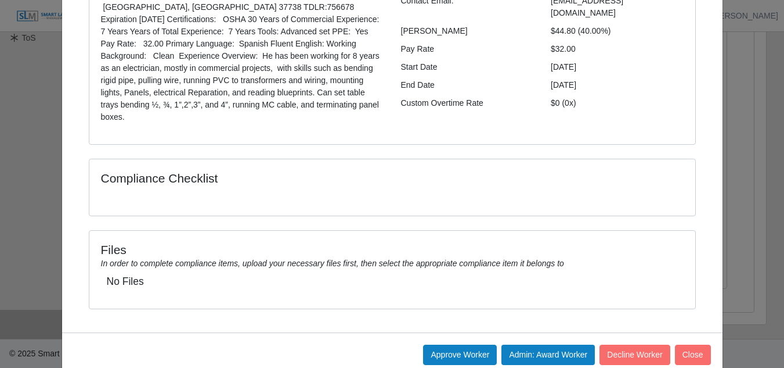
scroll to position [178, 0]
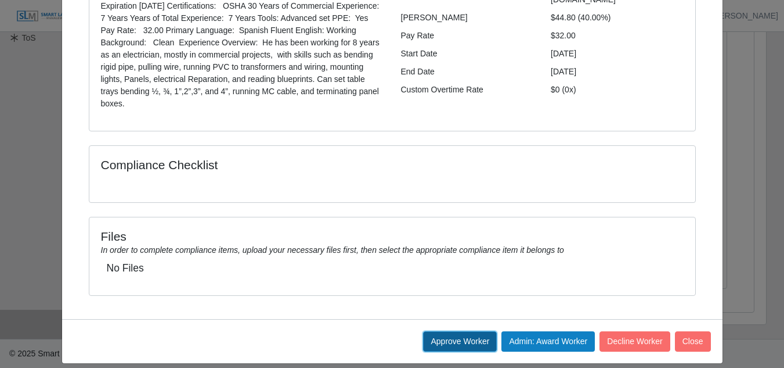
click at [452, 337] on button "Approve Worker" at bounding box center [460, 341] width 74 height 20
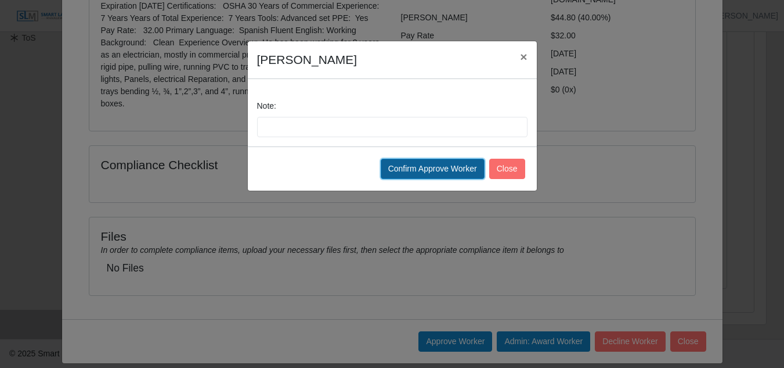
click at [430, 168] on button "Confirm Approve Worker" at bounding box center [433, 169] width 104 height 20
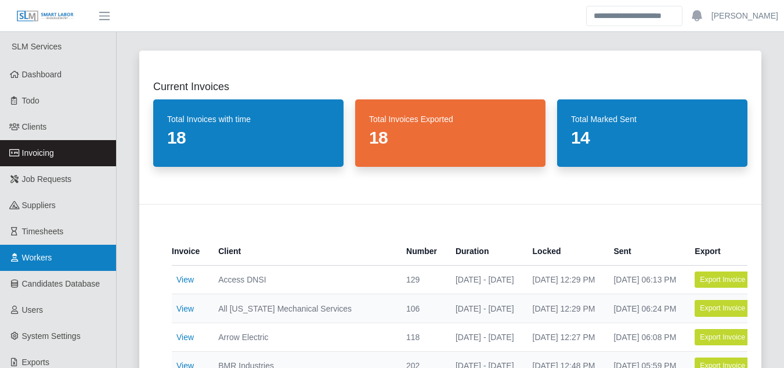
click at [42, 257] on span "Workers" at bounding box center [37, 257] width 30 height 9
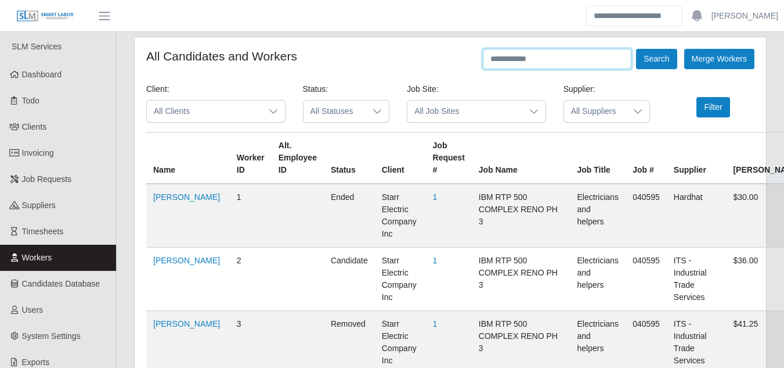
click at [514, 54] on input "text" at bounding box center [557, 59] width 149 height 20
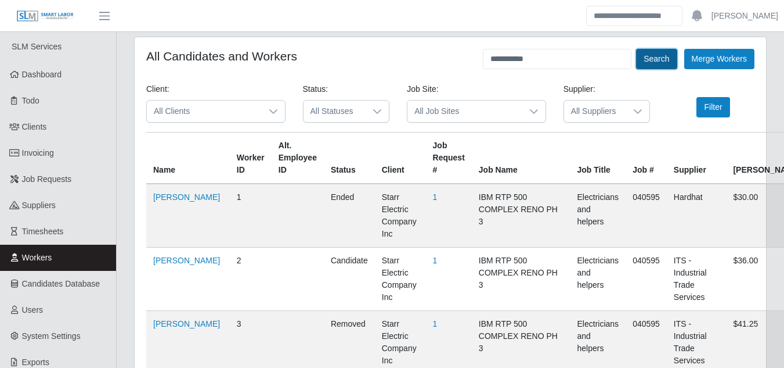
click at [658, 59] on button "Search" at bounding box center [656, 59] width 41 height 20
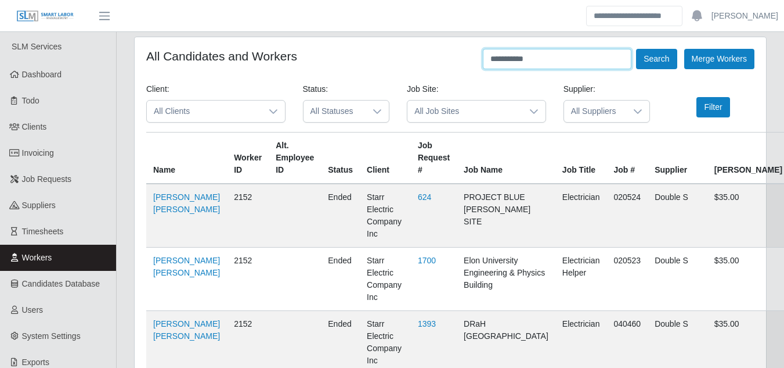
click at [538, 58] on input "**********" at bounding box center [557, 59] width 149 height 20
type input "**********"
click at [651, 51] on button "Search" at bounding box center [656, 59] width 41 height 20
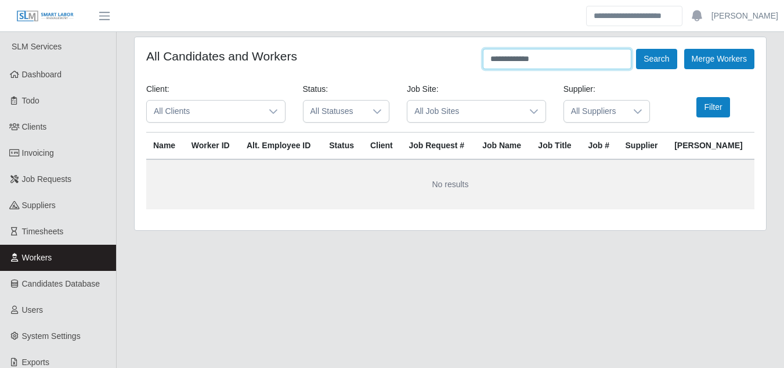
drag, startPoint x: 552, startPoint y: 62, endPoint x: 465, endPoint y: 66, distance: 87.2
click at [465, 66] on div "**********" at bounding box center [450, 59] width 609 height 20
type input "*******"
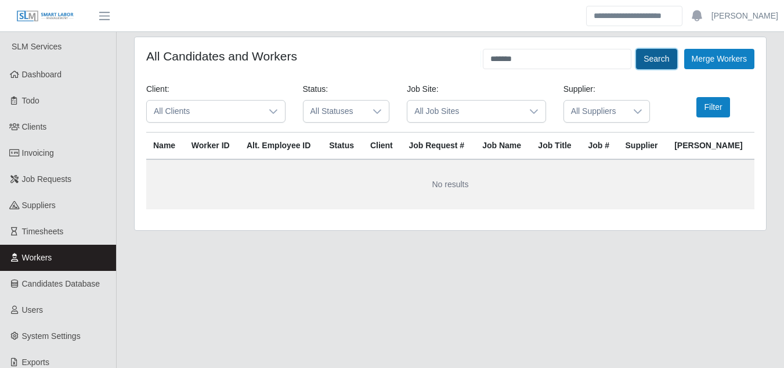
click at [650, 55] on button "Search" at bounding box center [656, 59] width 41 height 20
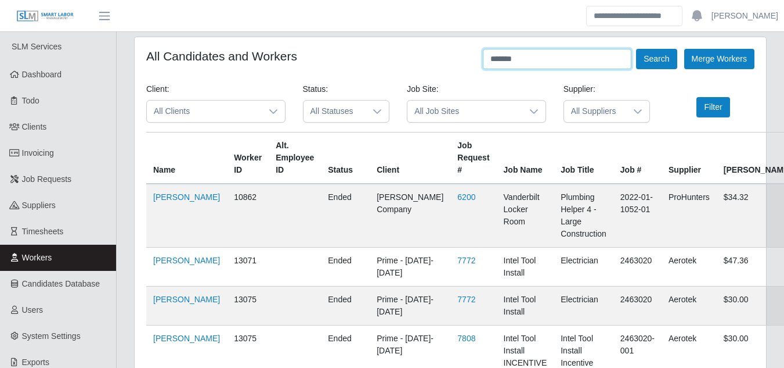
drag, startPoint x: 529, startPoint y: 63, endPoint x: 472, endPoint y: 62, distance: 56.9
click at [472, 62] on div "All Candidates and Workers ******* Search Merge Workers" at bounding box center [450, 59] width 609 height 20
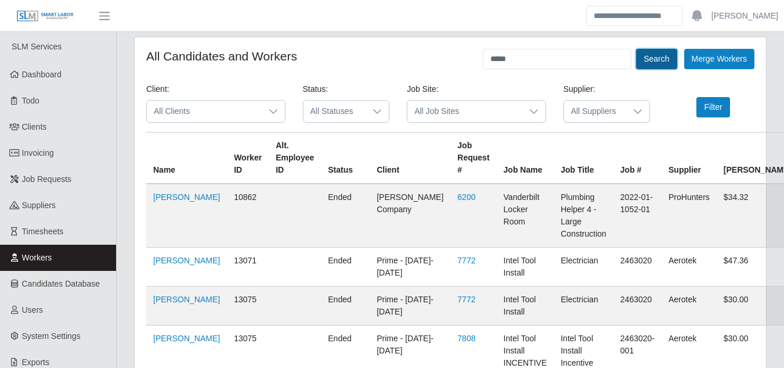
click at [645, 62] on button "Search" at bounding box center [656, 59] width 41 height 20
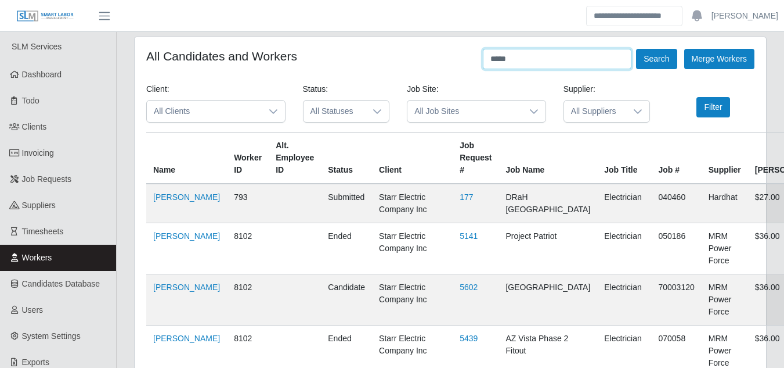
click at [532, 54] on input "*****" at bounding box center [557, 59] width 149 height 20
type input "*"
type input "******"
click at [652, 64] on button "Search" at bounding box center [656, 59] width 41 height 20
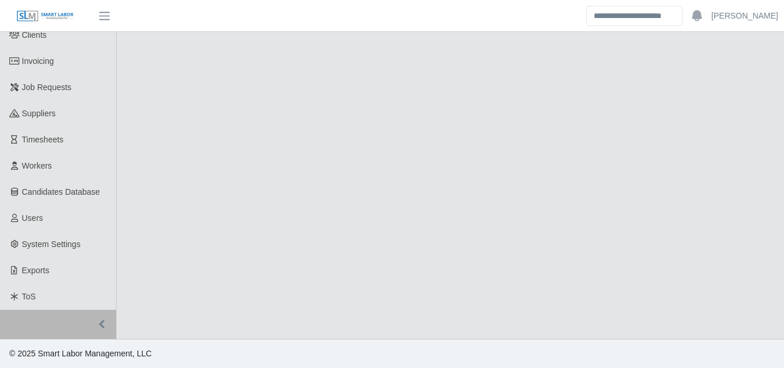
select select "****"
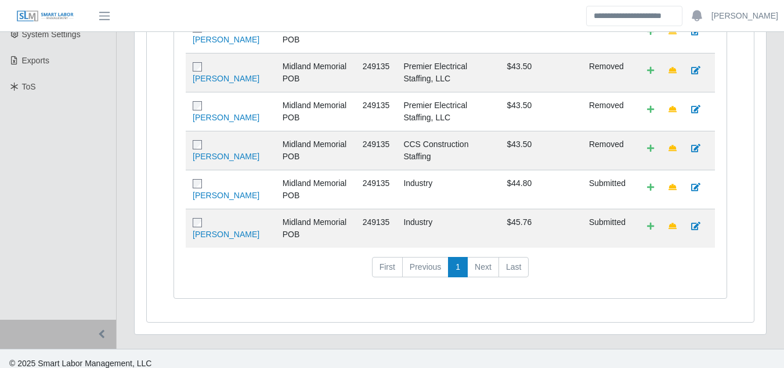
scroll to position [323, 0]
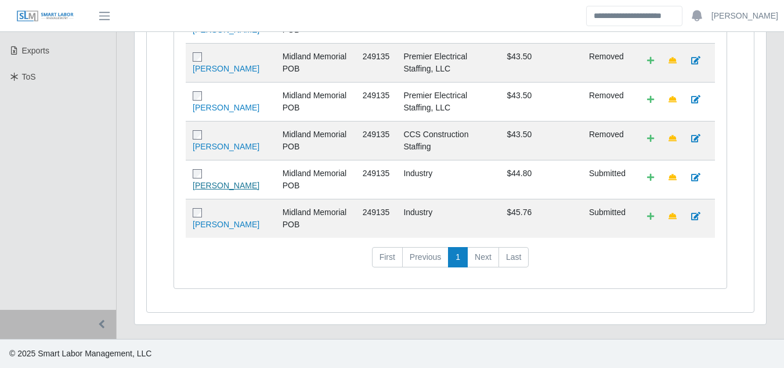
click at [232, 181] on link "[PERSON_NAME]" at bounding box center [226, 185] width 67 height 9
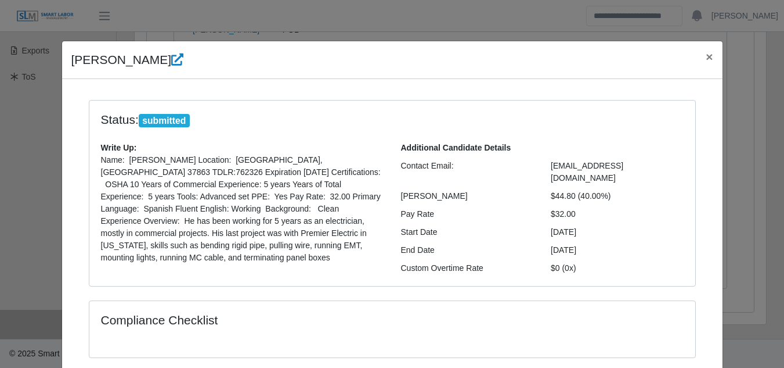
scroll to position [155, 0]
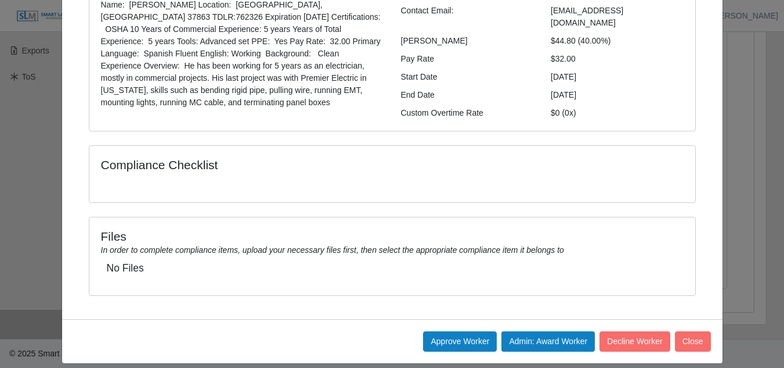
click at [430, 332] on div "[PERSON_NAME] × Status: submitted Write Up: Name: [PERSON_NAME] Location: [GEOG…" at bounding box center [393, 125] width 662 height 478
click at [446, 331] on button "Approve Worker" at bounding box center [460, 341] width 74 height 20
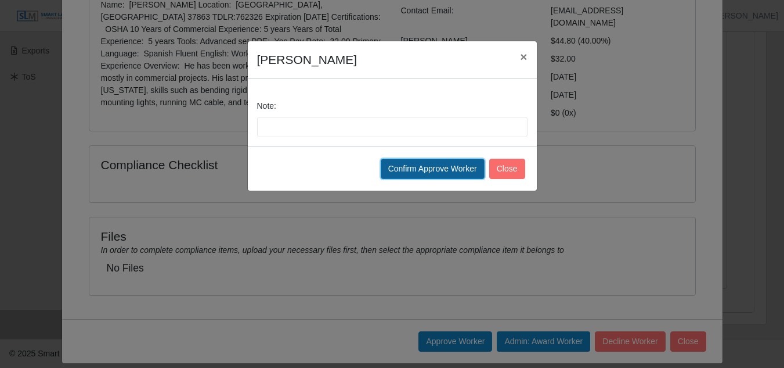
click at [415, 170] on button "Confirm Approve Worker" at bounding box center [433, 169] width 104 height 20
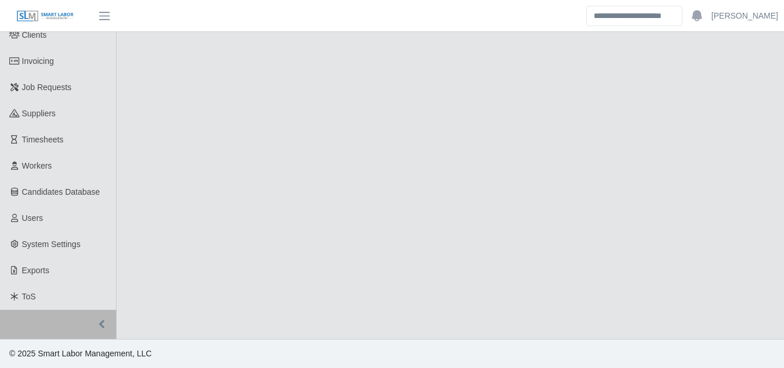
select select "****"
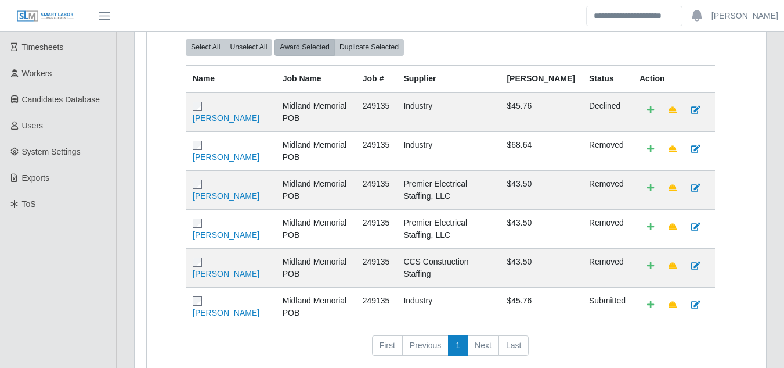
scroll to position [285, 0]
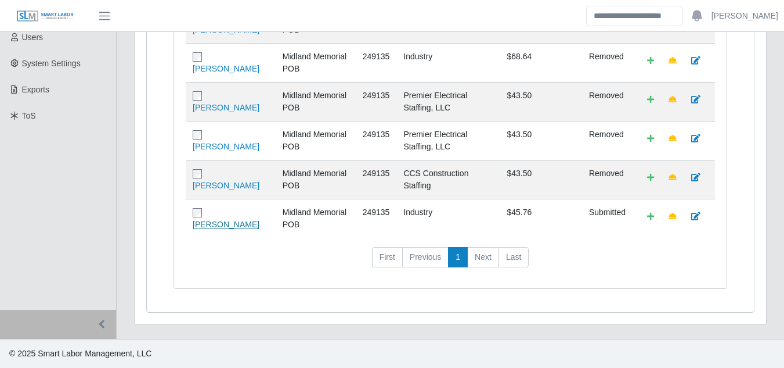
click at [233, 219] on link "[PERSON_NAME]" at bounding box center [226, 223] width 67 height 9
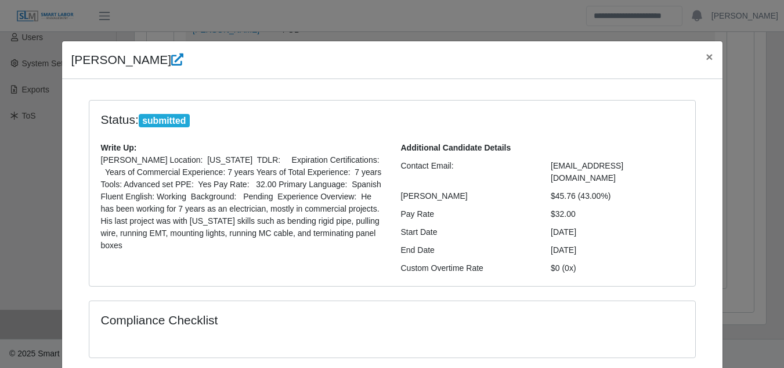
click at [442, 336] on div at bounding box center [392, 340] width 600 height 9
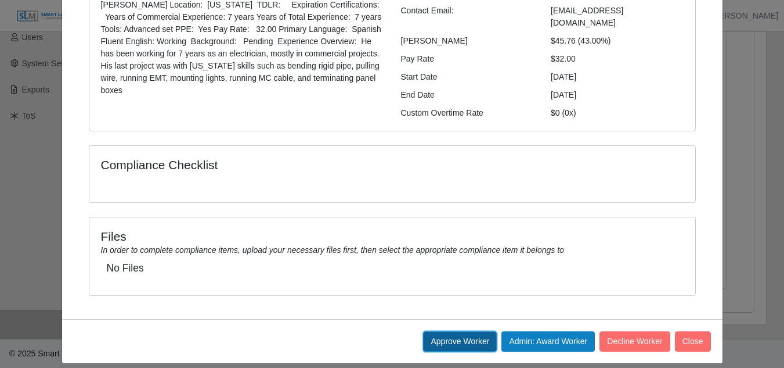
click at [455, 336] on button "Approve Worker" at bounding box center [460, 341] width 74 height 20
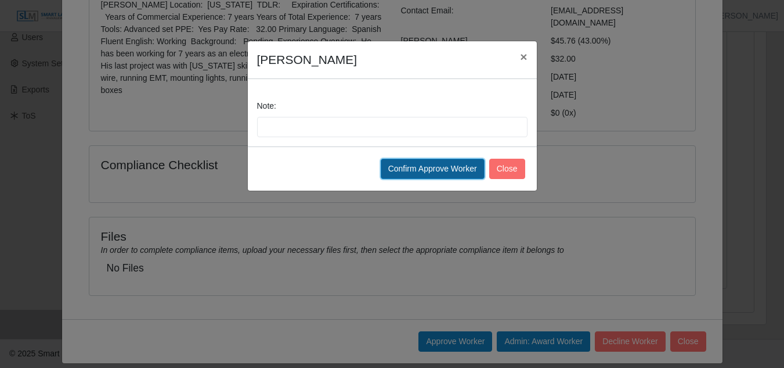
click at [420, 178] on button "Confirm Approve Worker" at bounding box center [433, 169] width 104 height 20
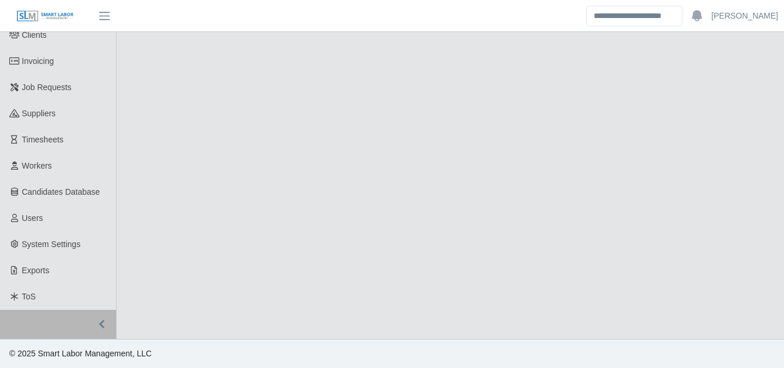
select select "****"
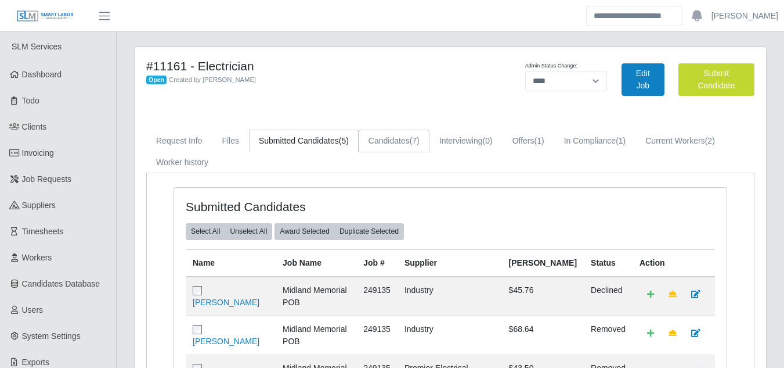
click at [390, 143] on link "Candidates (7)" at bounding box center [394, 140] width 71 height 23
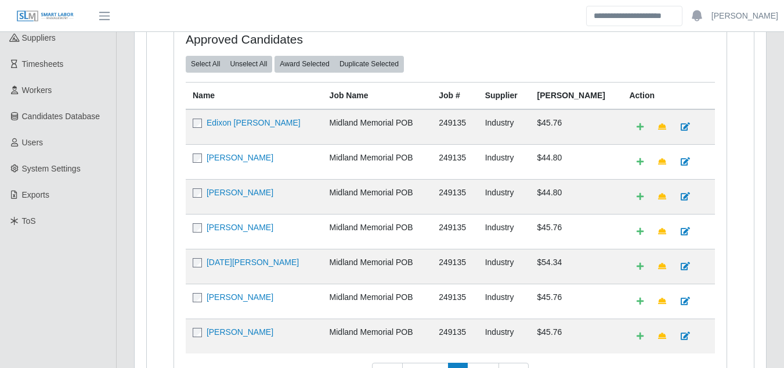
scroll to position [167, 0]
click at [235, 125] on link "Edixon Jose Fereira" at bounding box center [254, 122] width 94 height 9
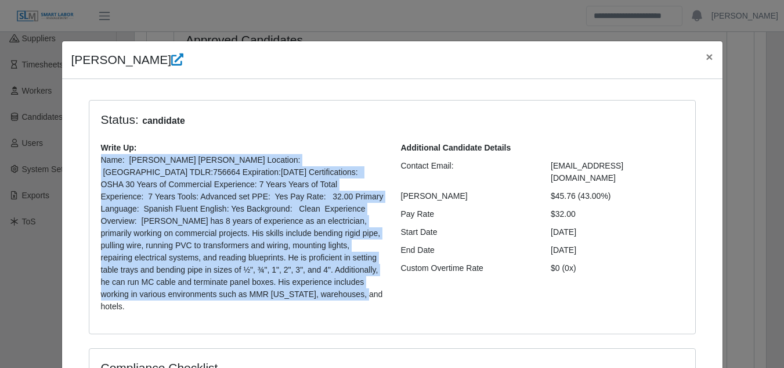
drag, startPoint x: 145, startPoint y: 292, endPoint x: 91, endPoint y: 163, distance: 140.5
click at [92, 163] on div "Write Up: Name: Edixon Jose Fereira Location: Gatlinburg, TN 37738 TDLR:756664 …" at bounding box center [242, 232] width 300 height 180
click at [706, 54] on span "×" at bounding box center [709, 56] width 7 height 13
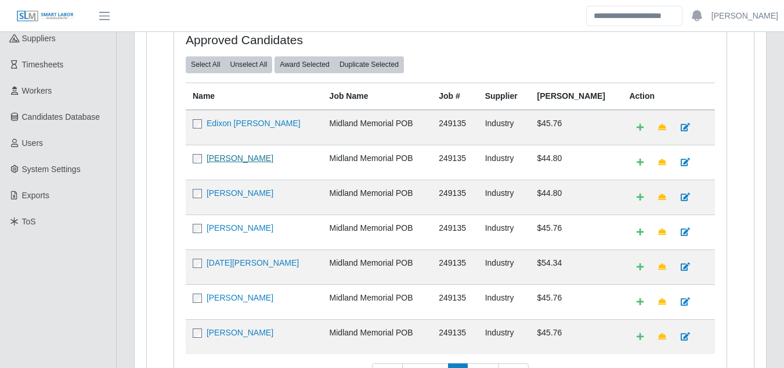
click at [252, 156] on link "Donny J Parra" at bounding box center [240, 157] width 67 height 9
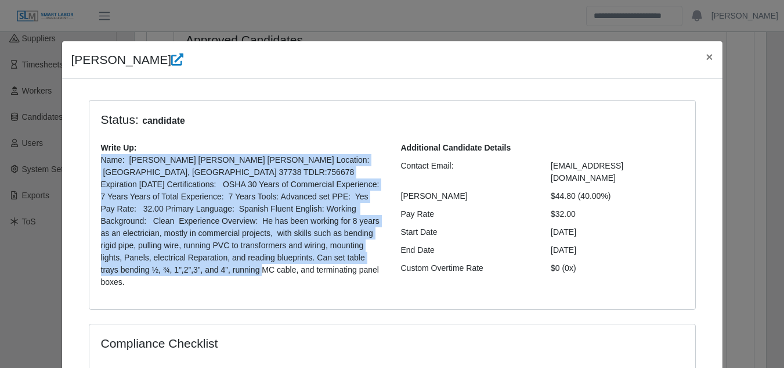
drag, startPoint x: 124, startPoint y: 272, endPoint x: 93, endPoint y: 165, distance: 111.3
click at [93, 165] on div "Write Up: Name: Donny Jose Cano Parra Location: Gatlinburg, TN 37738 TDLR:75667…" at bounding box center [242, 220] width 300 height 156
copy p "Name: Donny Jose Cano Parra Location: Gatlinburg, TN 37738 TDLR:756678 Expirati…"
click at [706, 55] on span "×" at bounding box center [709, 56] width 7 height 13
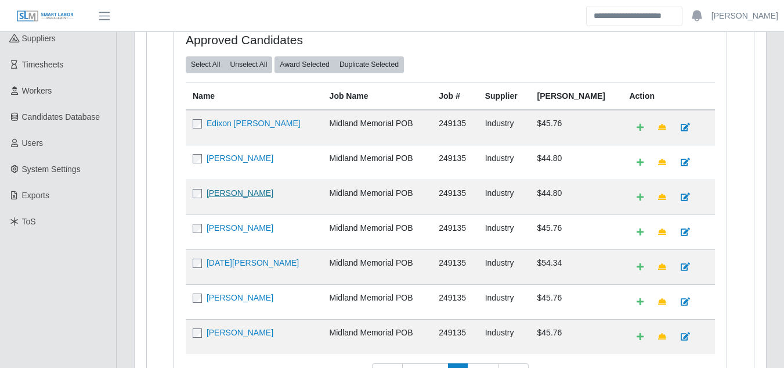
click at [236, 190] on link "Arnoldo Jose Briceno" at bounding box center [240, 192] width 67 height 9
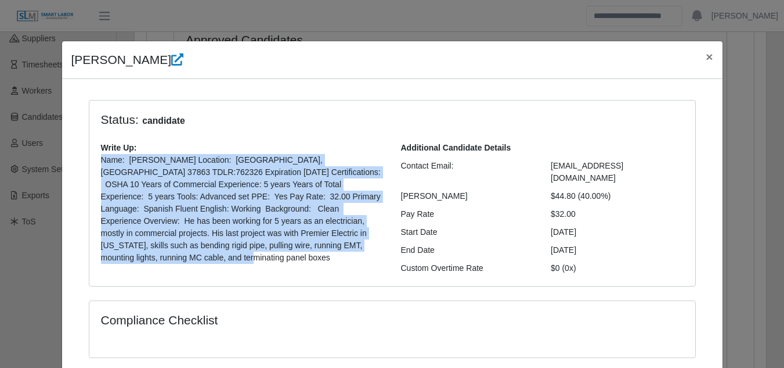
drag, startPoint x: 172, startPoint y: 243, endPoint x: 91, endPoint y: 161, distance: 115.4
click at [92, 161] on div "Write Up: Name: Arnold Briceno Location: Pigeon Forge, TN 37863 TDLR:762326 Exp…" at bounding box center [242, 207] width 300 height 131
copy p "Name: Arnold Briceno Location: Pigeon Forge, TN 37863 TDLR:762326 Expiration 09…"
click at [706, 60] on span "×" at bounding box center [709, 56] width 7 height 13
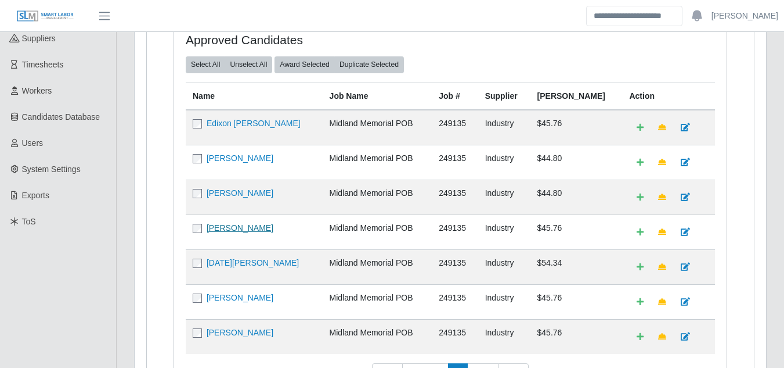
click at [247, 225] on link "Segio Araujo" at bounding box center [240, 227] width 67 height 9
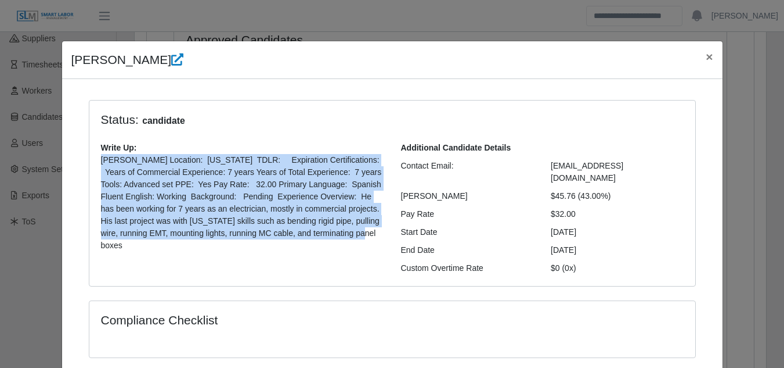
drag, startPoint x: 98, startPoint y: 222, endPoint x: 96, endPoint y: 166, distance: 56.3
click at [101, 166] on p "Segio Araujo Location: Florida TDLR: Expiration Certifications: Years of Commer…" at bounding box center [242, 203] width 283 height 98
copy p "Segio Araujo Location: Florida TDLR: Expiration Certifications: Years of Commer…"
click at [706, 56] on span "×" at bounding box center [709, 56] width 7 height 13
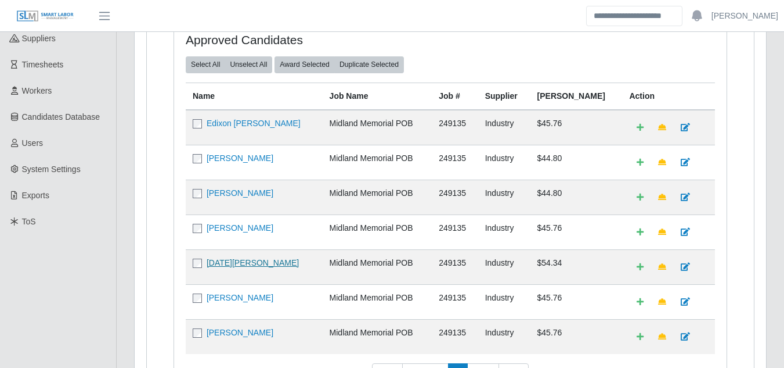
click at [240, 266] on link "Noel Hernandez" at bounding box center [253, 262] width 92 height 9
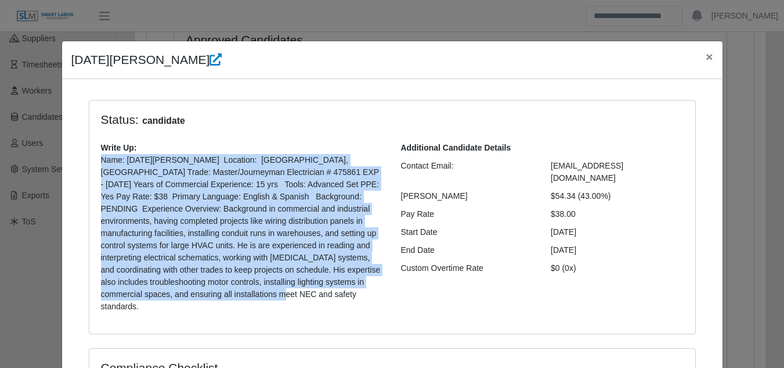
drag, startPoint x: 177, startPoint y: 296, endPoint x: 89, endPoint y: 162, distance: 160.6
click at [92, 162] on div "Write Up: Name: Noel Hernandez Location: Odessa, TX Trade: Master/Journeyman El…" at bounding box center [242, 232] width 300 height 180
copy p "Name: Noel Hernandez Location: Odessa, TX Trade: Master/Journeyman Electrician …"
click at [706, 56] on span "×" at bounding box center [709, 56] width 7 height 13
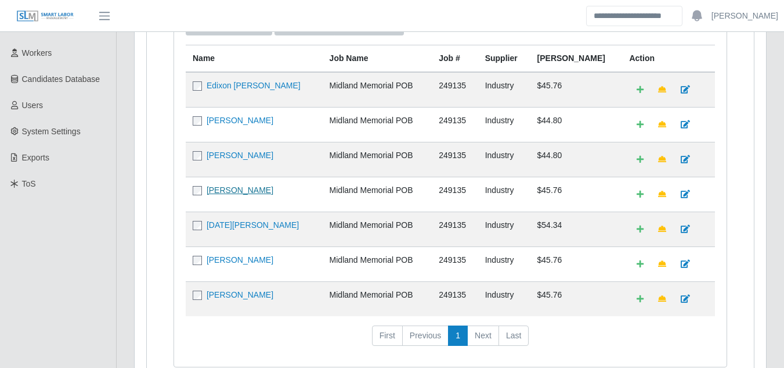
scroll to position [225, 0]
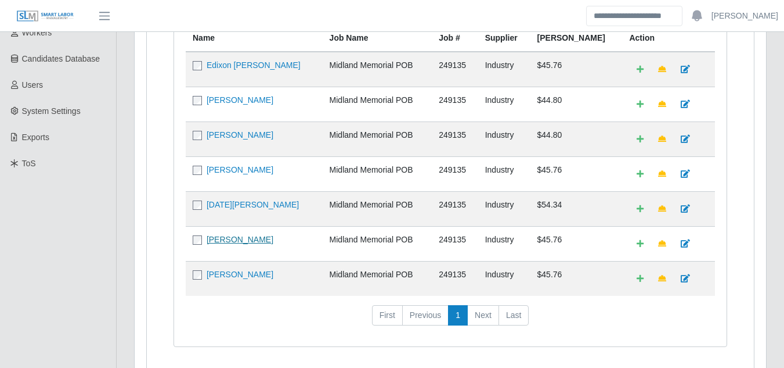
click at [236, 242] on link "Jesus Bohorquez" at bounding box center [240, 239] width 67 height 9
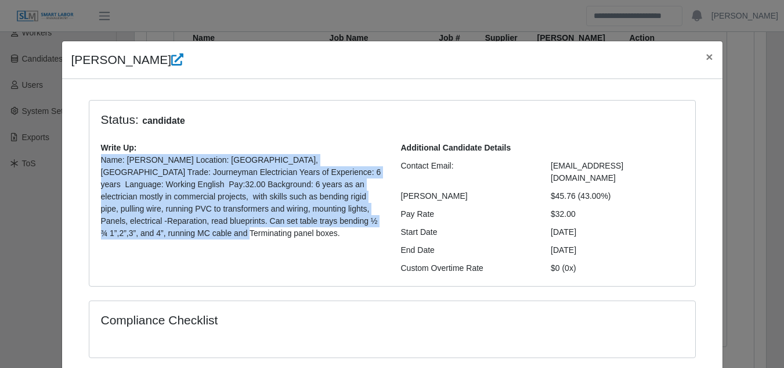
drag, startPoint x: 89, startPoint y: 226, endPoint x: 92, endPoint y: 162, distance: 63.9
click at [92, 162] on div "Write Up: Name: Jesus Bohorquez Location: Spring, TX Trade: Journeyman Electric…" at bounding box center [242, 195] width 300 height 107
copy p "Name: Jesus Bohorquez Location: Spring, TX Trade: Journeyman Electrician Years …"
click at [706, 56] on span "×" at bounding box center [709, 56] width 7 height 13
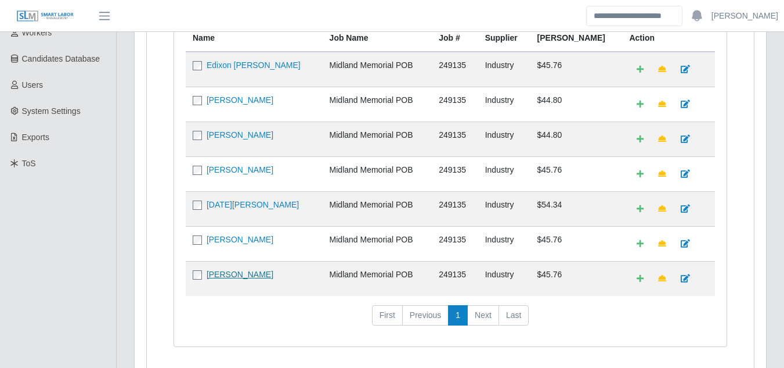
click at [233, 271] on link "Andres Leal Labarca" at bounding box center [240, 273] width 67 height 9
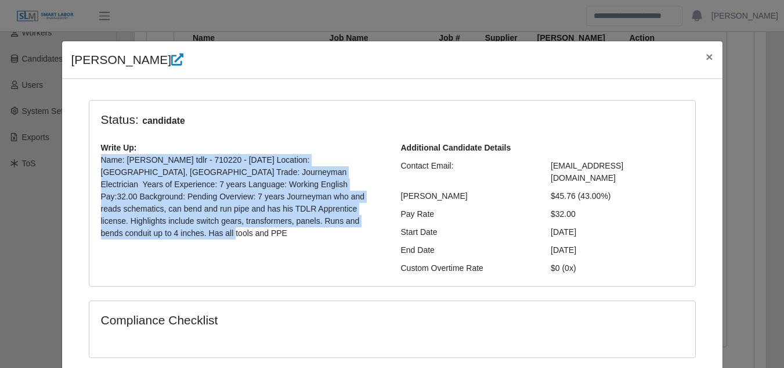
drag, startPoint x: 98, startPoint y: 205, endPoint x: 93, endPoint y: 163, distance: 42.6
click at [93, 163] on div "Write Up: Name: Andres Leal Labarca tdlr - 710220 - 1/1/2026 Location: Bridge C…" at bounding box center [242, 195] width 300 height 107
copy p "Name: Andres Leal Labarca tdlr - 710220 - 1/1/2026 Location: Bridge City, TX Tr…"
click at [706, 57] on span "×" at bounding box center [709, 56] width 7 height 13
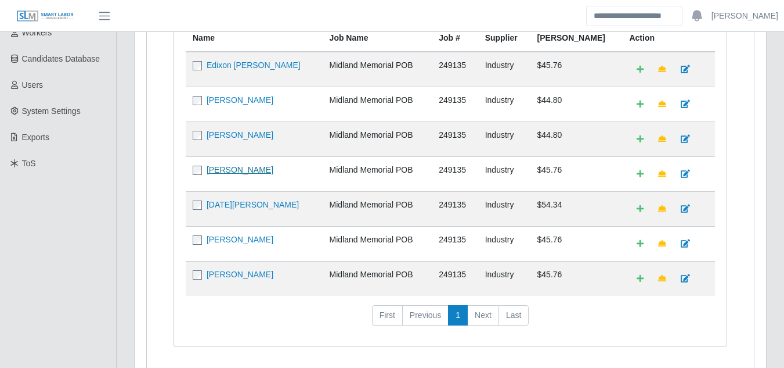
click at [237, 172] on link "Segio Araujo" at bounding box center [240, 169] width 67 height 9
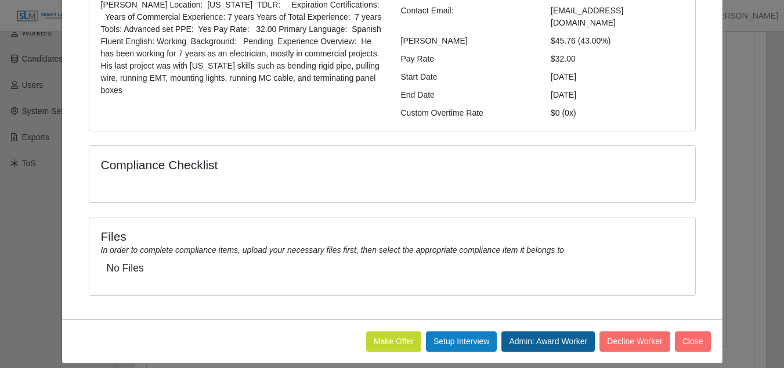
scroll to position [283, 0]
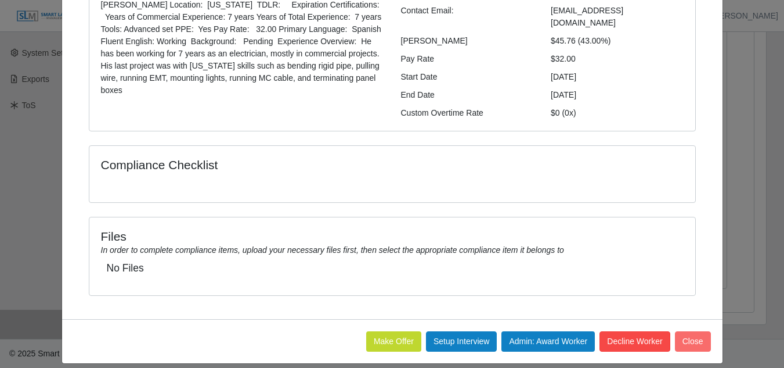
click at [632, 331] on button "Decline Worker" at bounding box center [635, 341] width 70 height 20
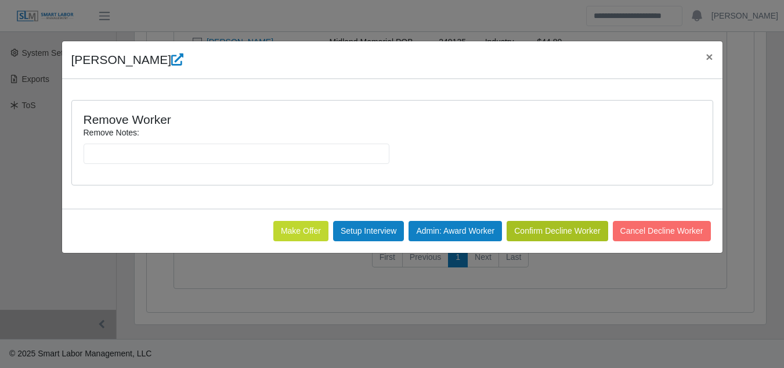
scroll to position [0, 0]
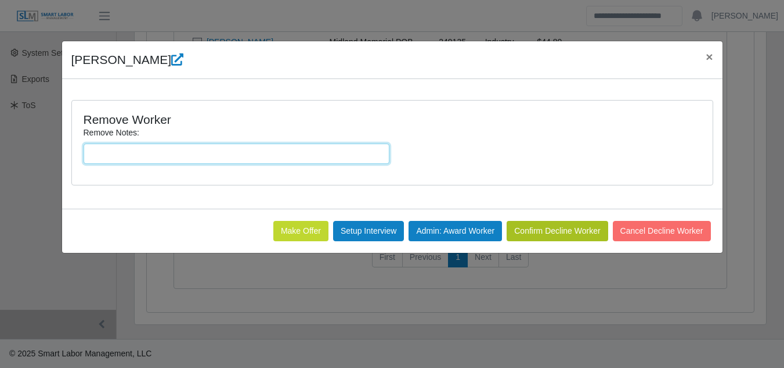
click at [173, 157] on input "Remove Notes:" at bounding box center [237, 153] width 306 height 20
type input "**********"
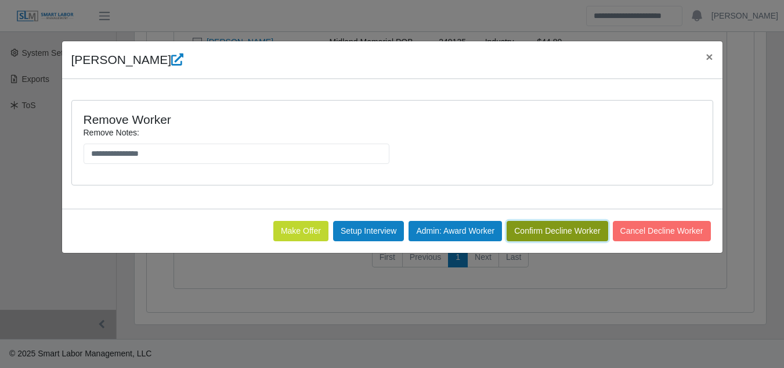
click at [519, 228] on button "Confirm Decline Worker" at bounding box center [557, 231] width 101 height 20
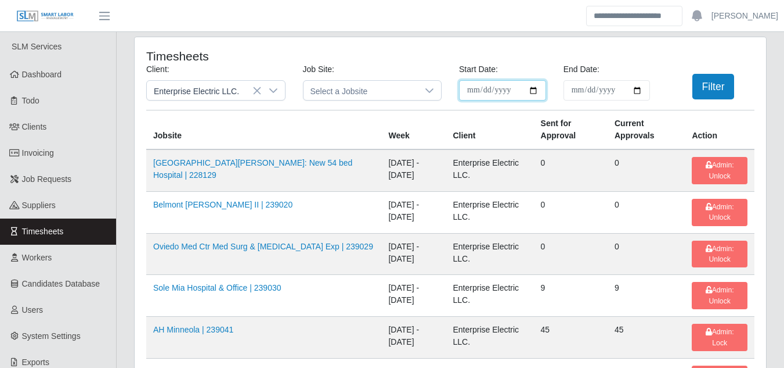
click at [535, 91] on input "**********" at bounding box center [502, 90] width 87 height 20
type input "**********"
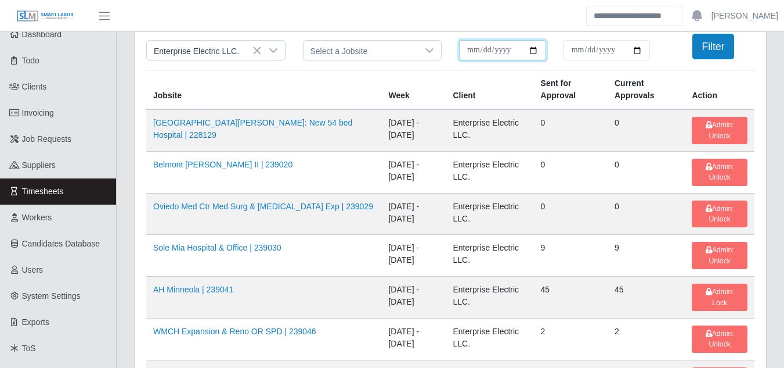
scroll to position [58, 0]
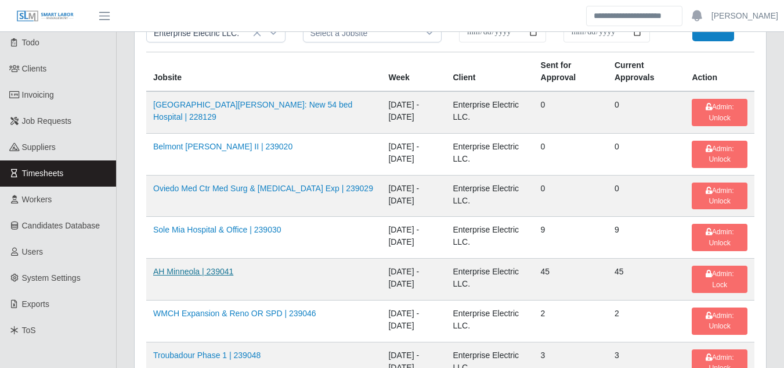
click at [196, 268] on link "AH Minneola | 239041" at bounding box center [193, 271] width 80 height 9
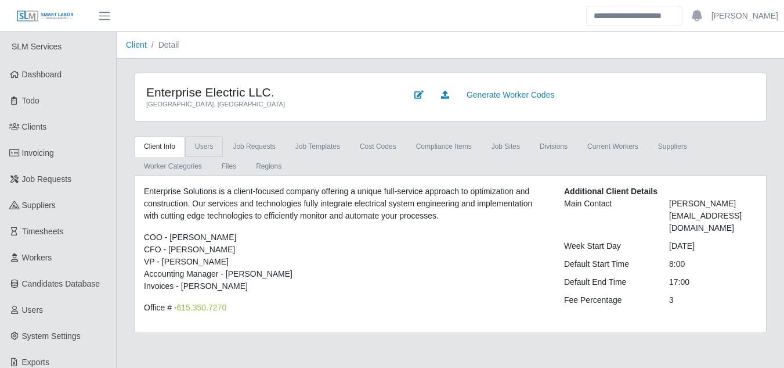
click at [203, 144] on link "Users" at bounding box center [204, 146] width 38 height 21
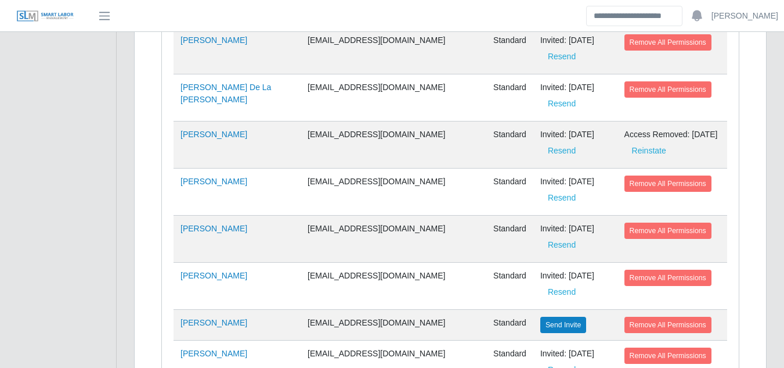
scroll to position [3608, 0]
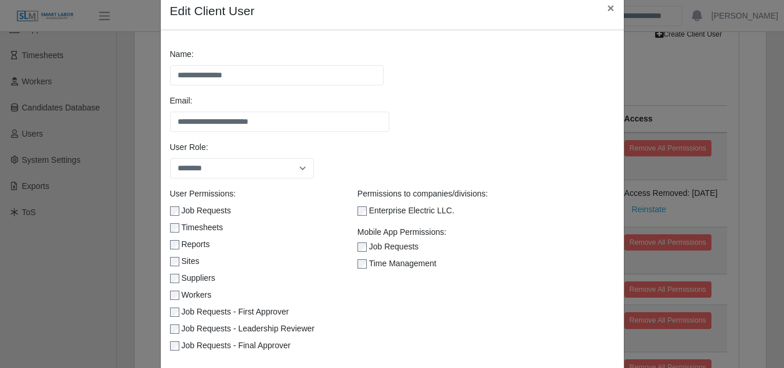
scroll to position [117, 0]
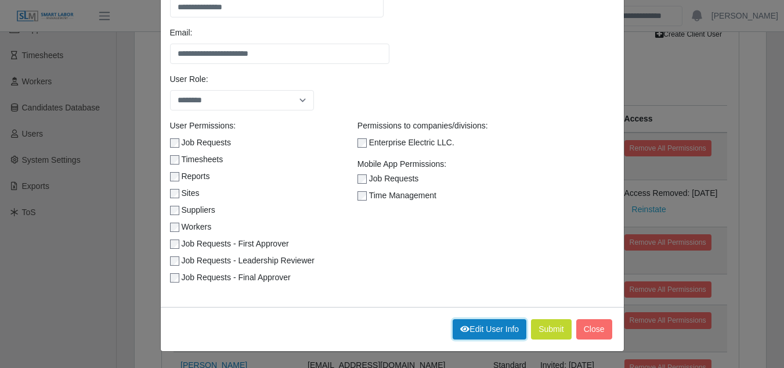
click at [484, 327] on link "Edit User Info" at bounding box center [490, 329] width 74 height 20
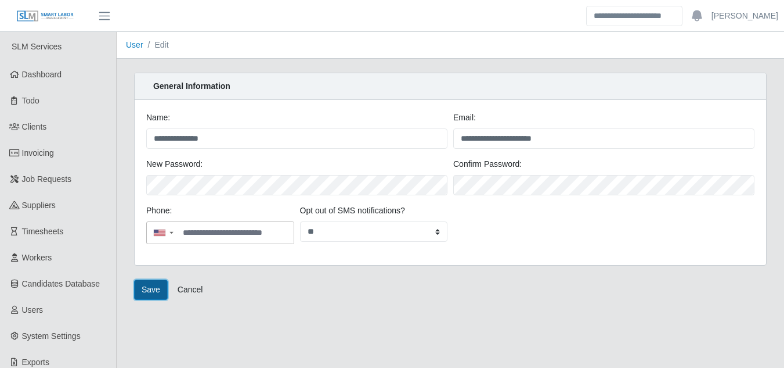
click at [152, 289] on button "Save" at bounding box center [151, 289] width 34 height 20
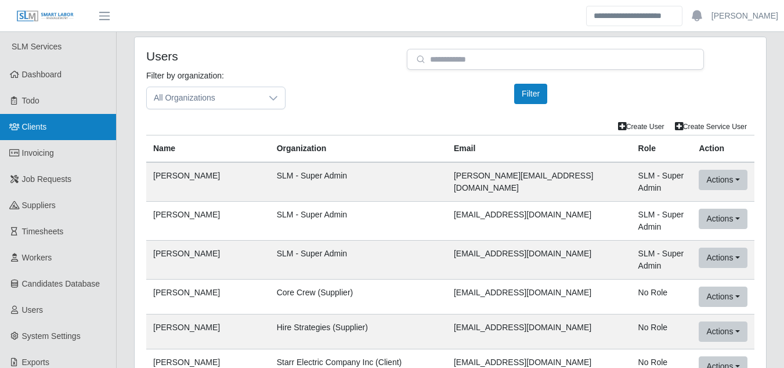
click at [37, 128] on span "Clients" at bounding box center [34, 126] width 25 height 9
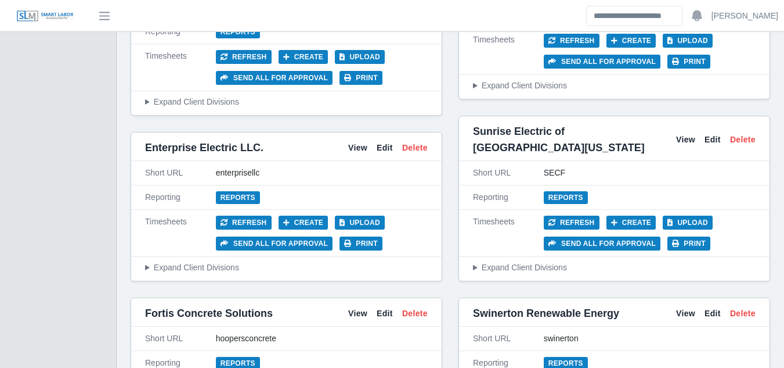
scroll to position [3019, 0]
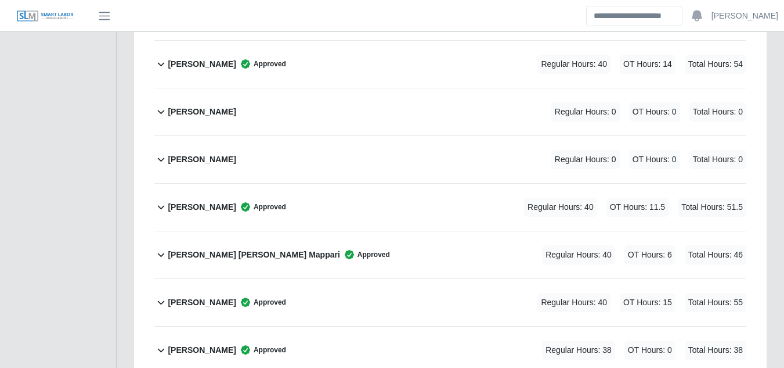
scroll to position [1336, 0]
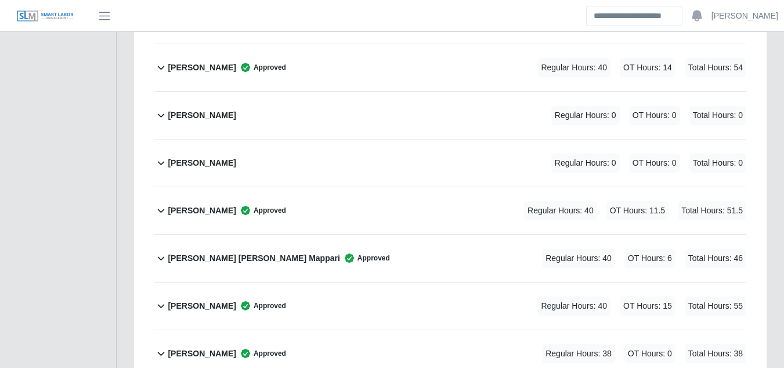
click at [202, 204] on b "Jangelo Duarte" at bounding box center [202, 210] width 68 height 12
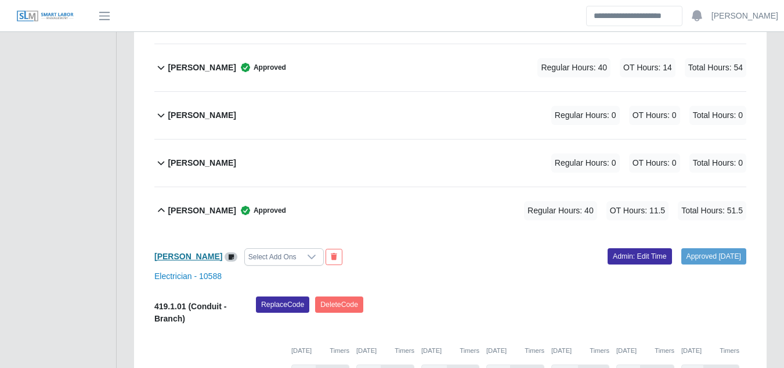
click at [188, 251] on b "Jangelo Duarte" at bounding box center [188, 255] width 68 height 9
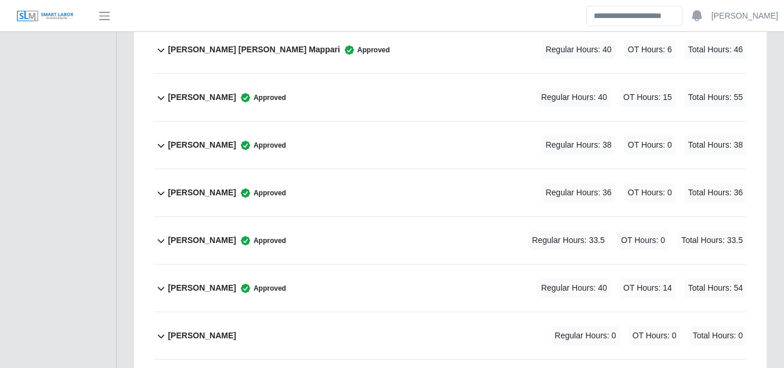
scroll to position [1742, 0]
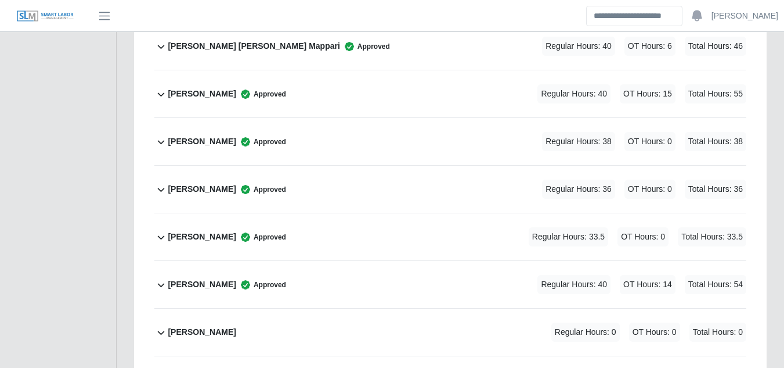
click at [193, 278] on b "Jorge Corona" at bounding box center [202, 284] width 68 height 12
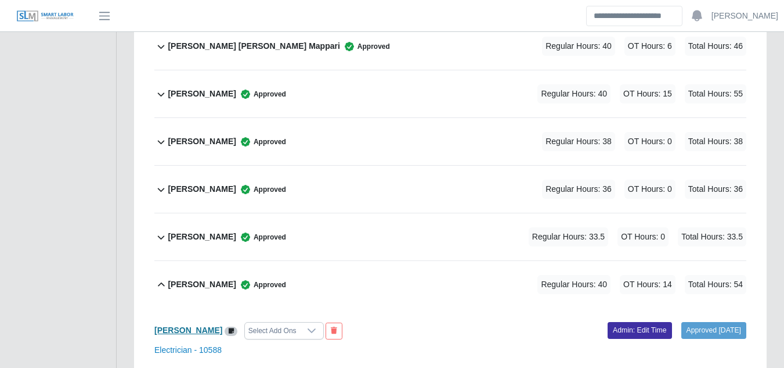
click at [188, 325] on b "Jorge Corona" at bounding box center [188, 329] width 68 height 9
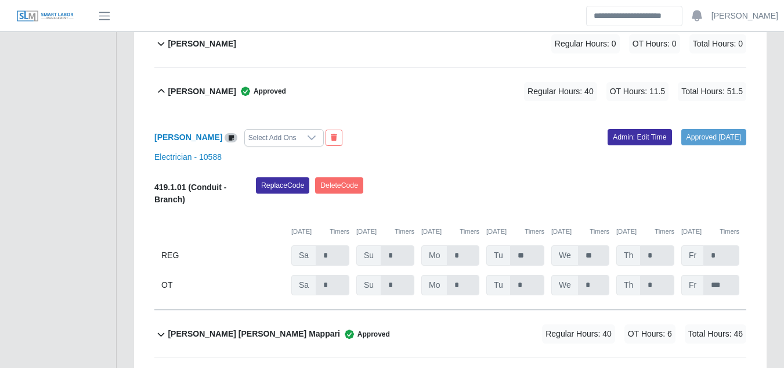
scroll to position [1452, 0]
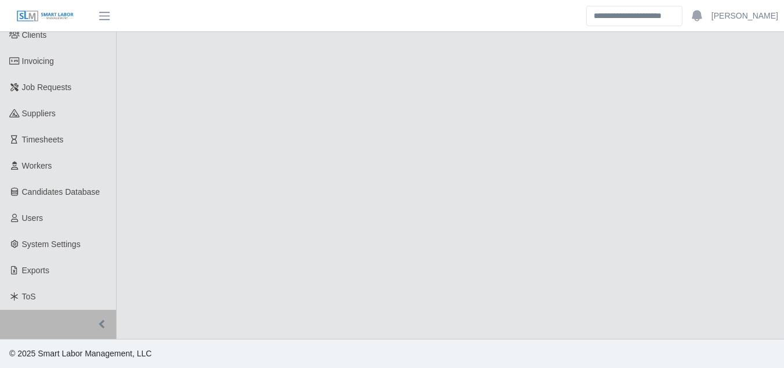
select select "****"
